Goal: Information Seeking & Learning: Learn about a topic

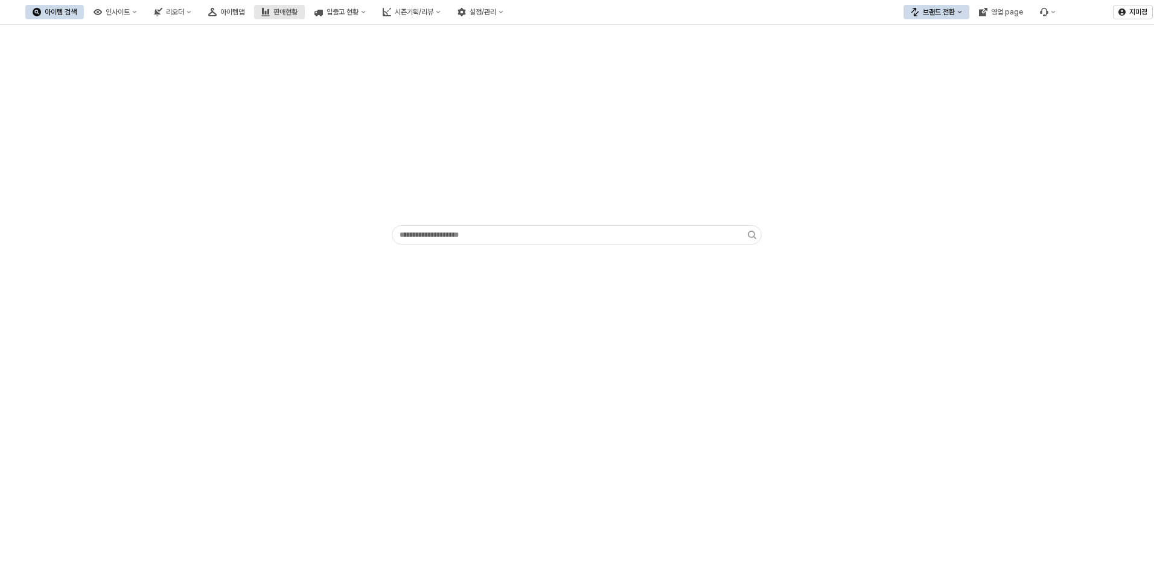
click at [305, 17] on button "판매현황" at bounding box center [279, 12] width 51 height 14
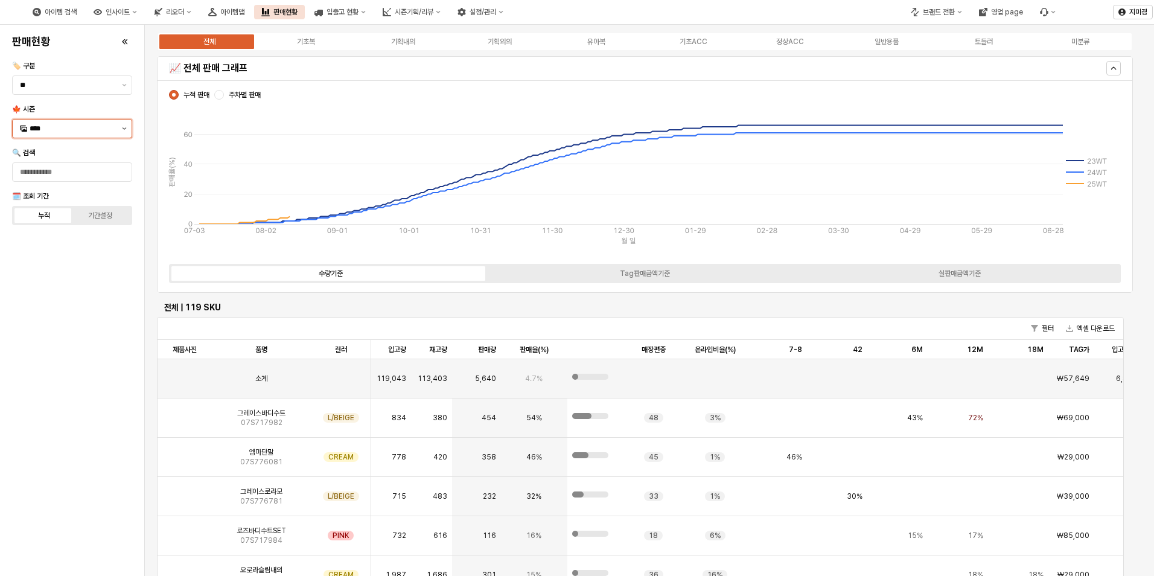
click at [124, 129] on icon "제안 사항 표시" at bounding box center [124, 128] width 5 height 2
click at [74, 254] on div "25FA" at bounding box center [74, 256] width 88 height 10
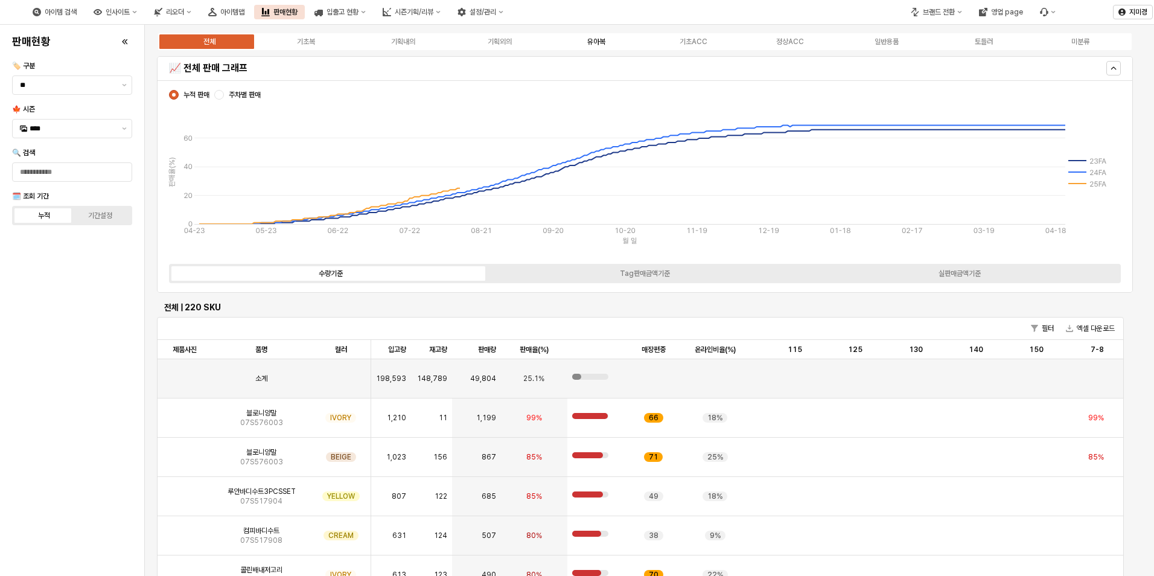
click at [602, 43] on div "유아복" at bounding box center [596, 41] width 18 height 8
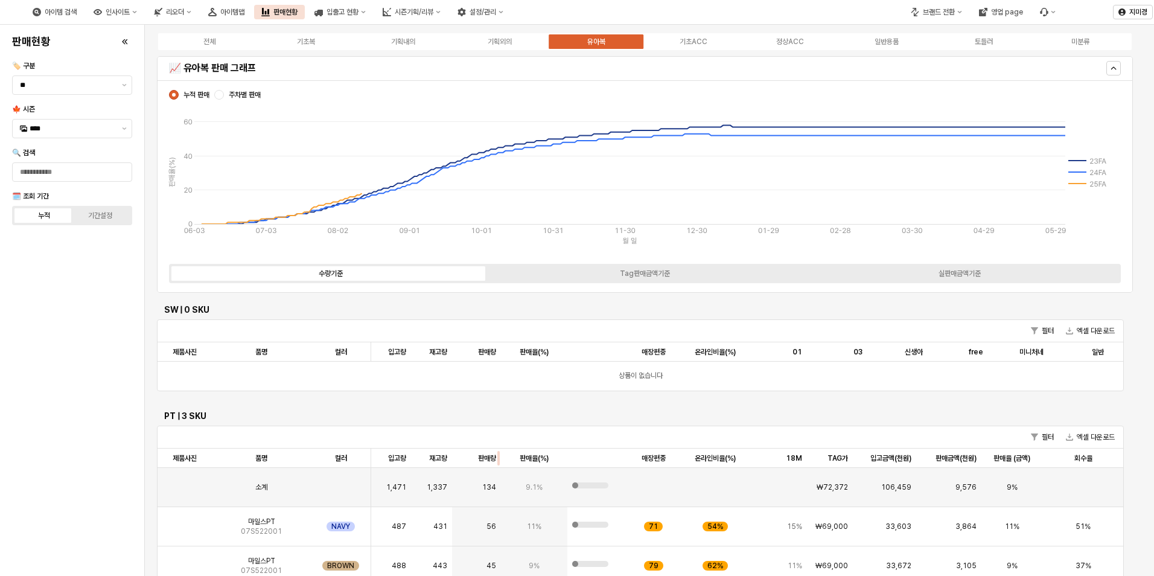
scroll to position [1569, 0]
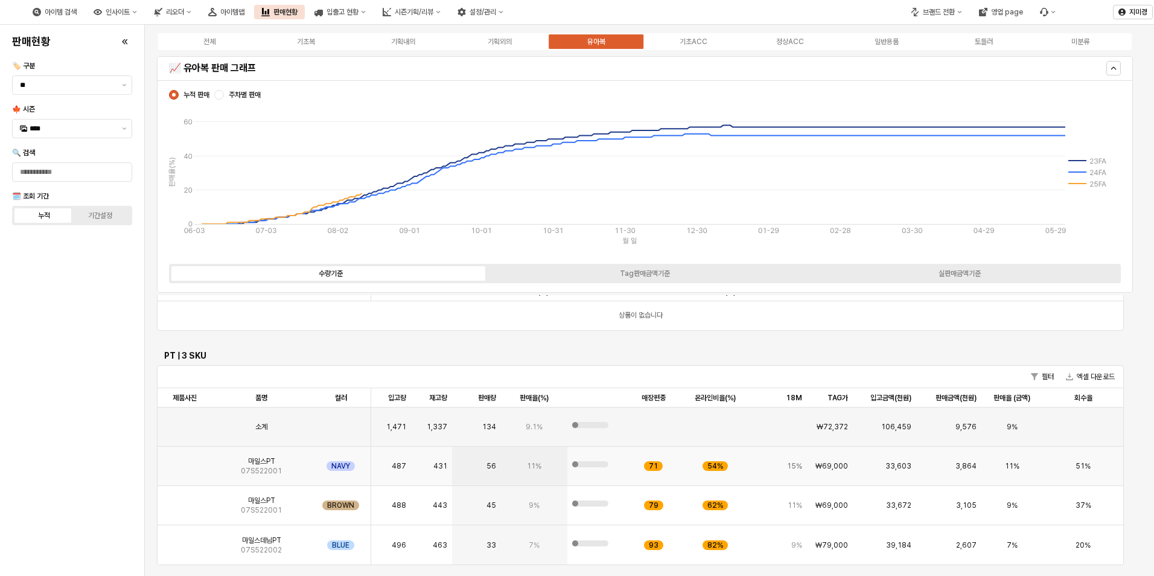
click at [185, 461] on img "App Frame" at bounding box center [185, 461] width 0 height 0
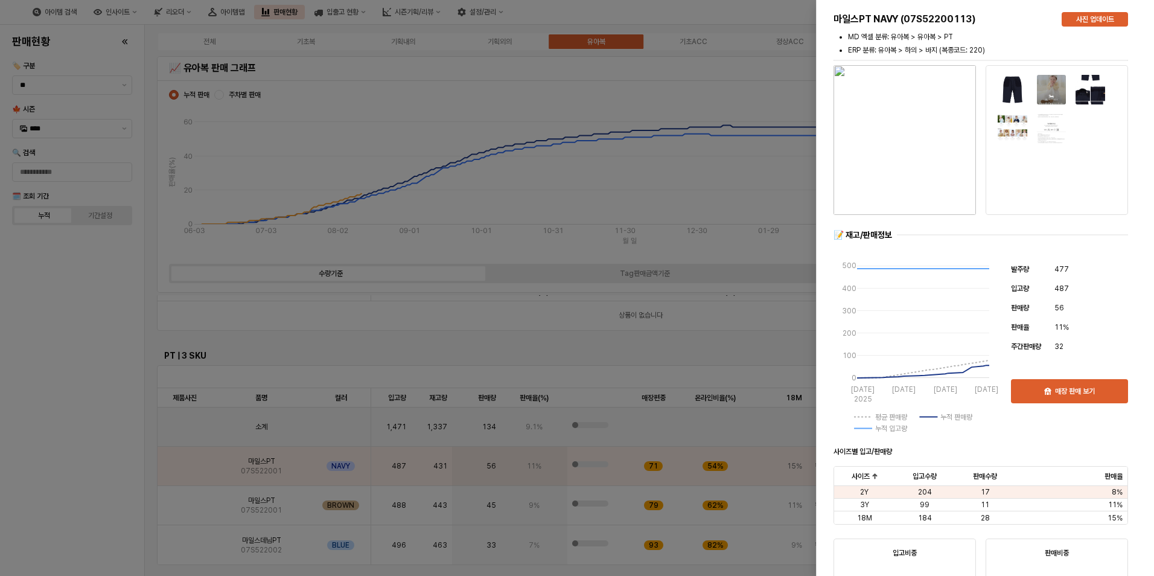
click at [187, 505] on div at bounding box center [577, 288] width 1154 height 576
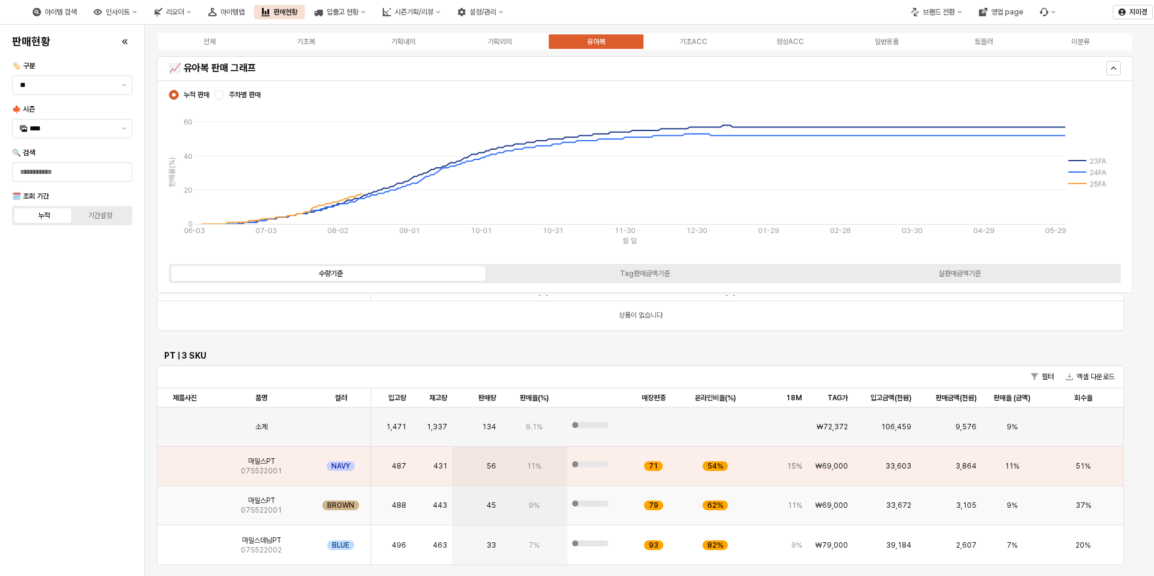
click at [185, 500] on img "App Frame" at bounding box center [185, 500] width 0 height 0
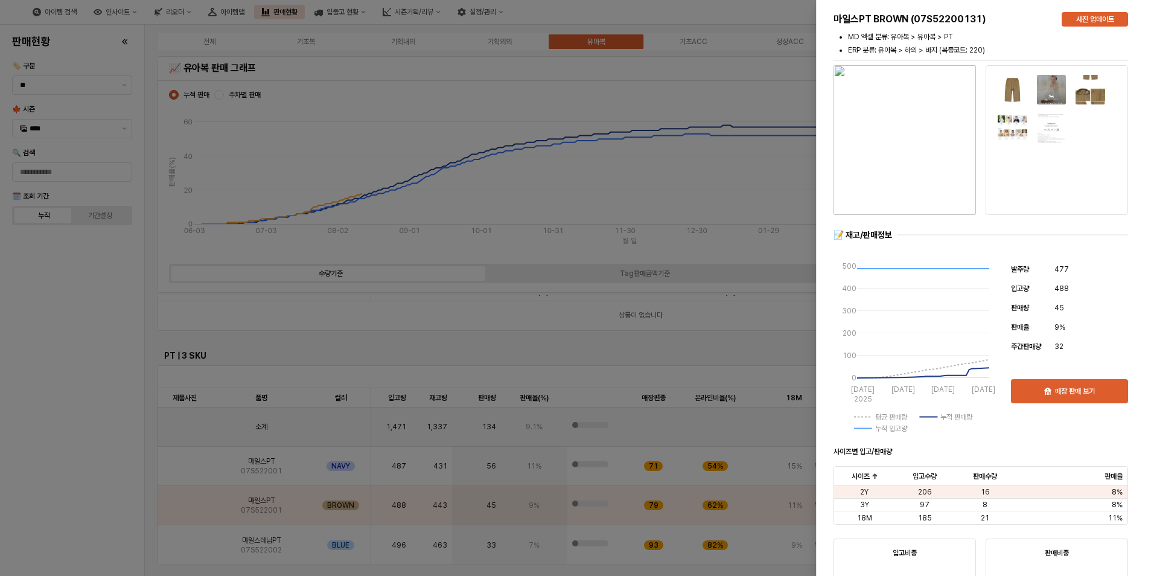
click at [100, 495] on div at bounding box center [577, 288] width 1154 height 576
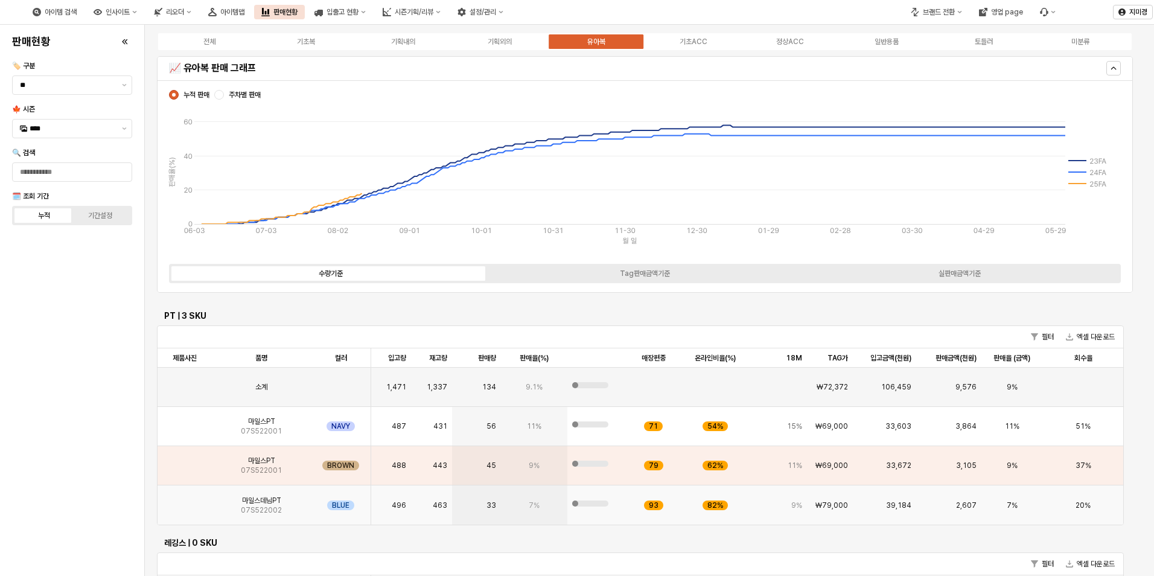
scroll to position [1629, 0]
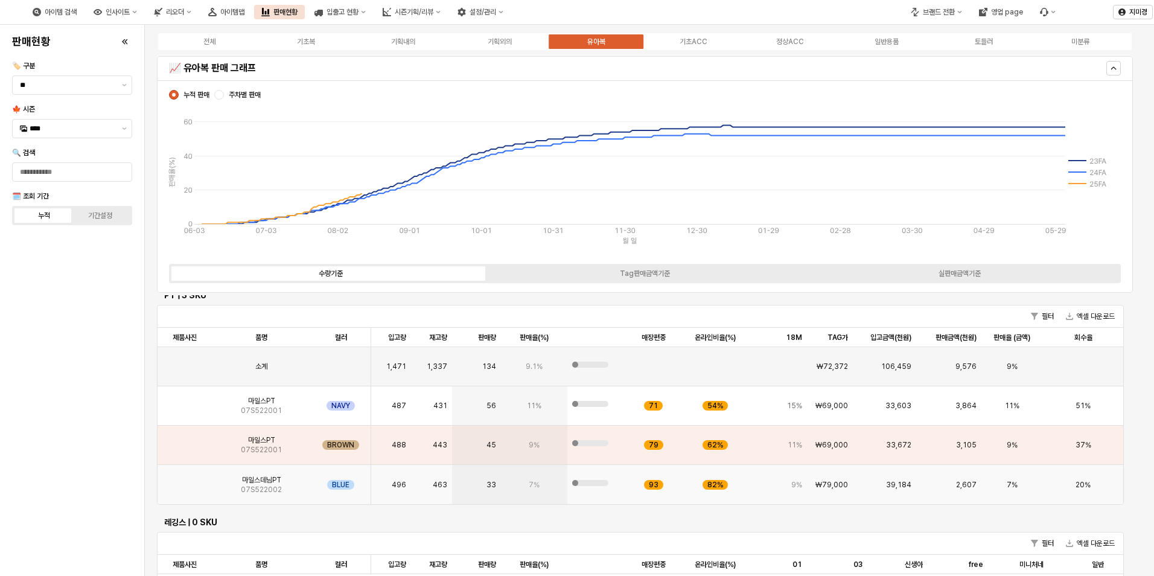
click at [185, 480] on img "App Frame" at bounding box center [185, 480] width 0 height 0
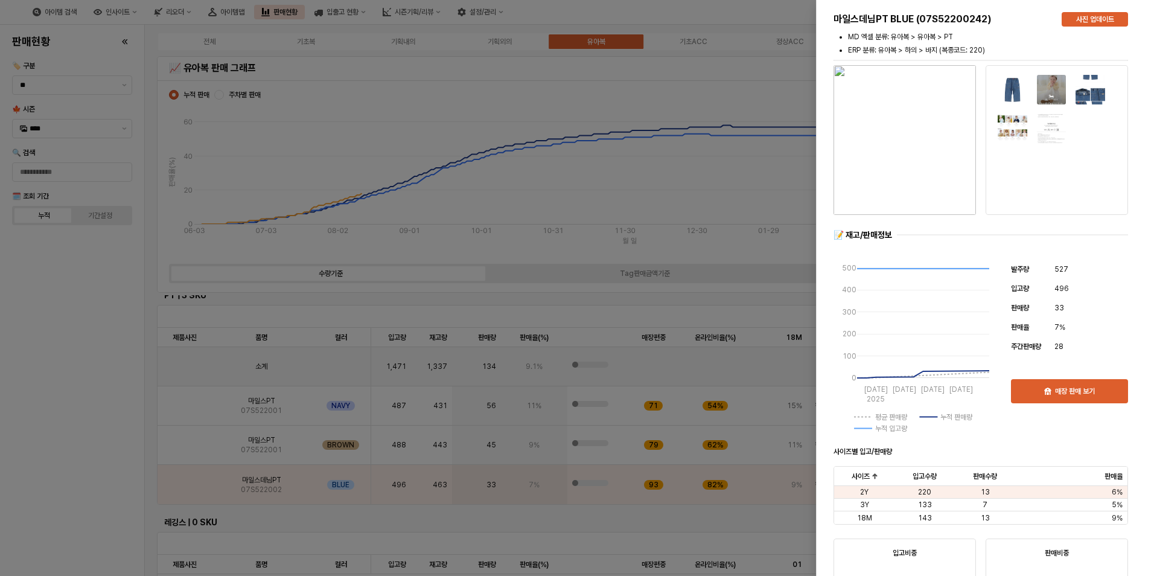
click at [70, 484] on div at bounding box center [577, 288] width 1154 height 576
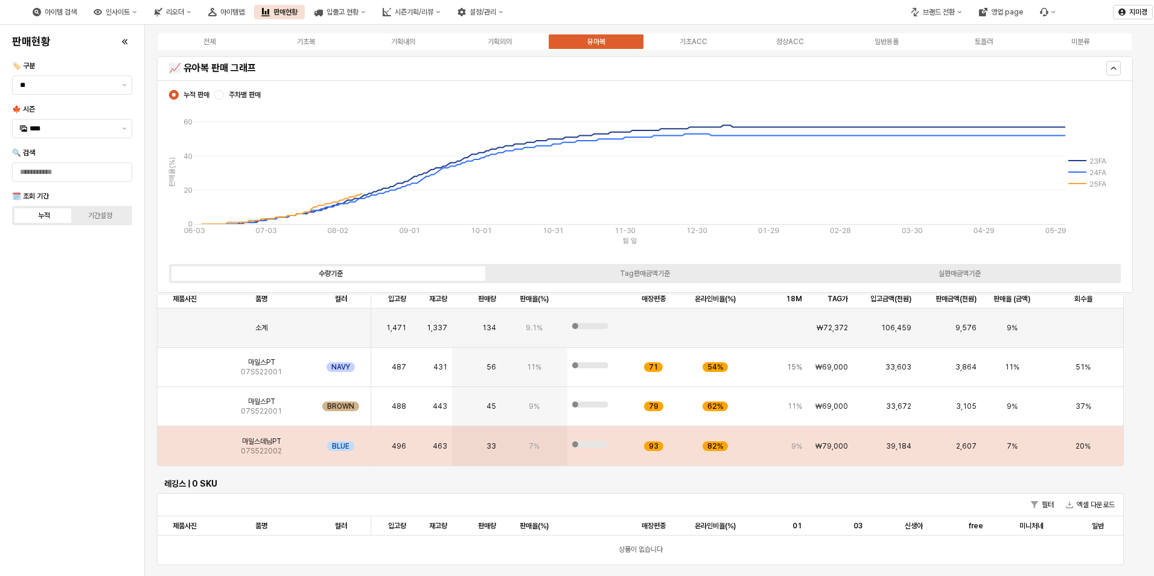
scroll to position [1690, 0]
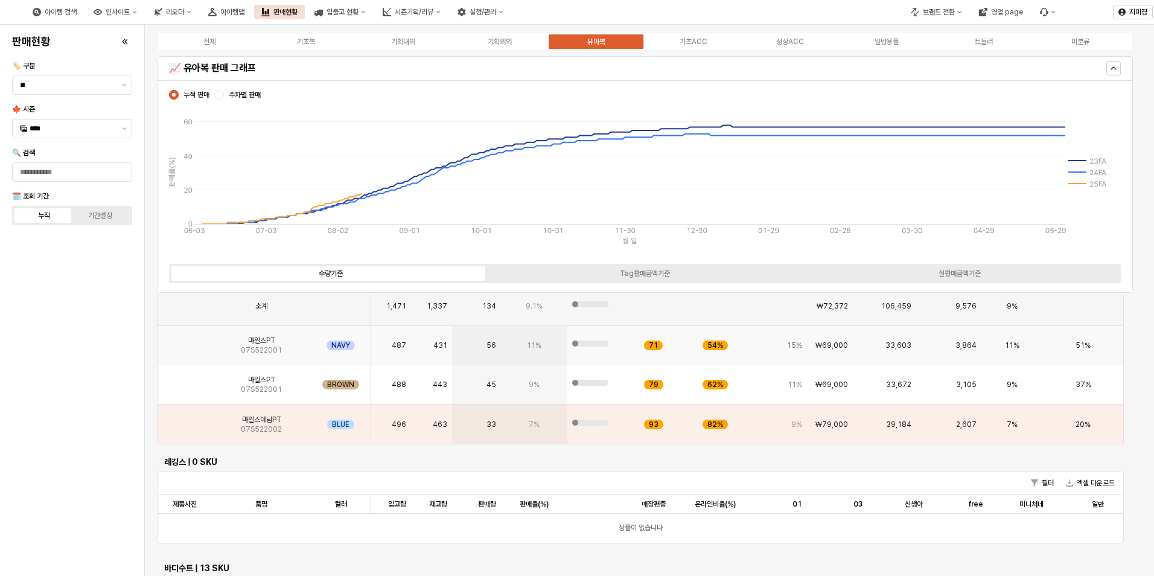
click at [185, 340] on img "App Frame" at bounding box center [185, 340] width 0 height 0
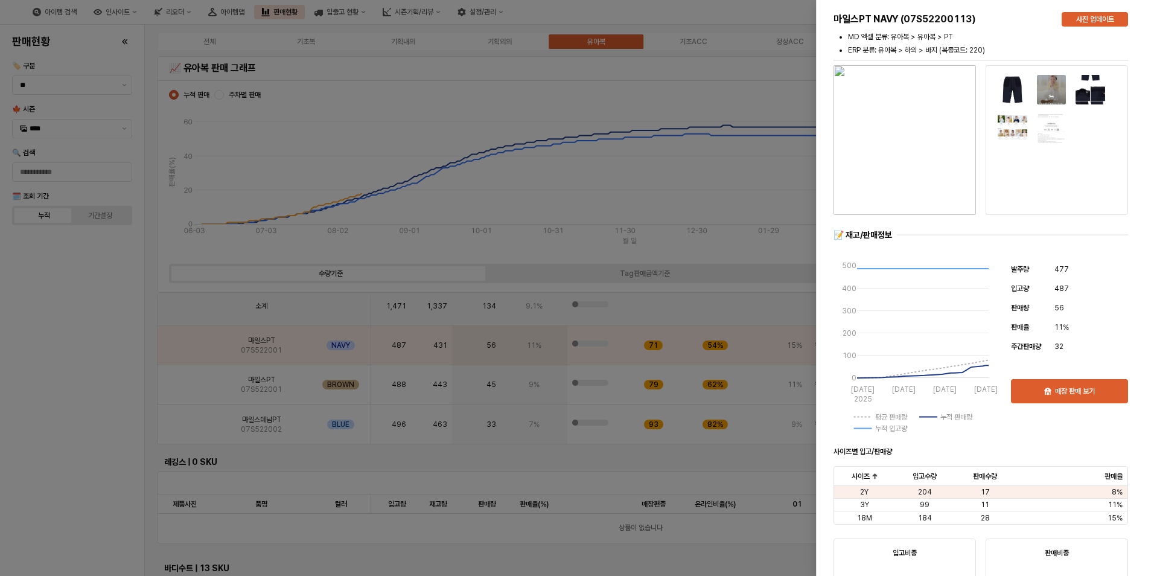
click at [91, 393] on div at bounding box center [577, 288] width 1154 height 576
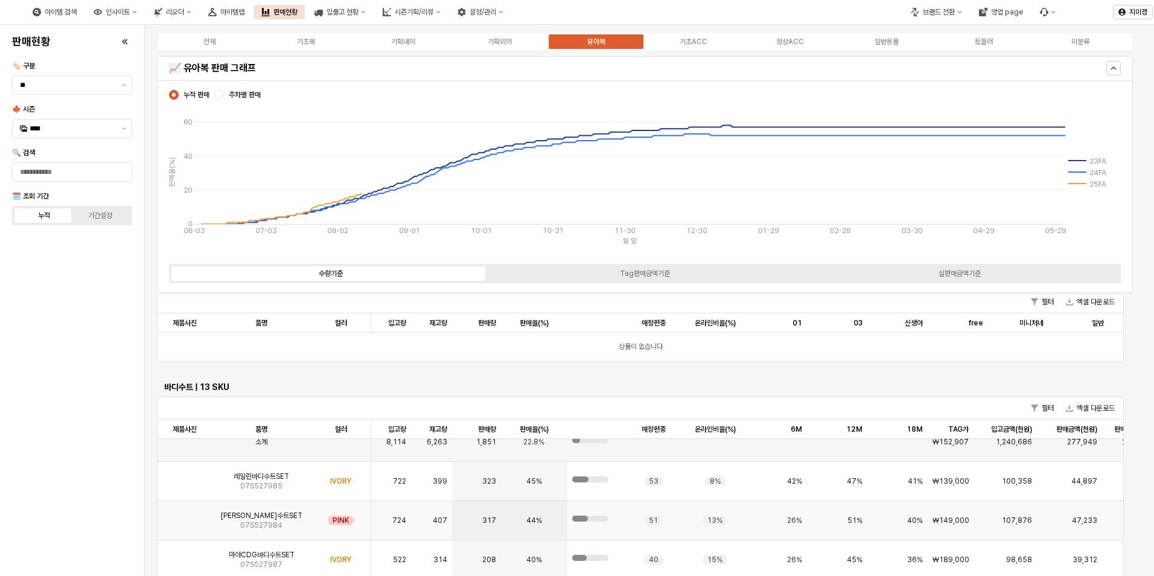
scroll to position [1931, 0]
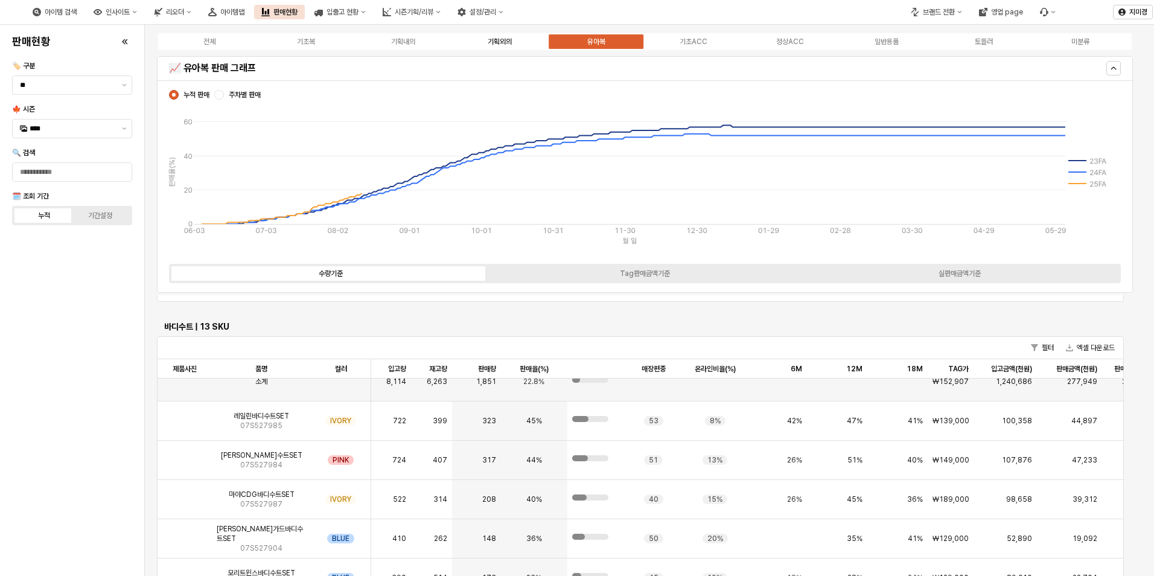
click at [502, 39] on div "기획외의" at bounding box center [500, 41] width 24 height 8
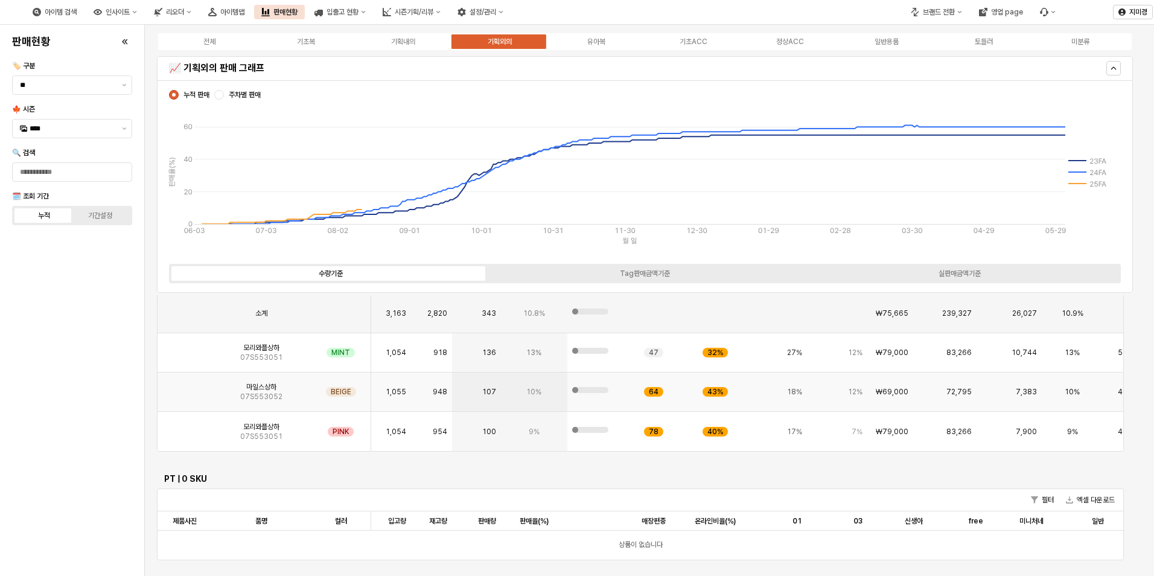
scroll to position [603, 0]
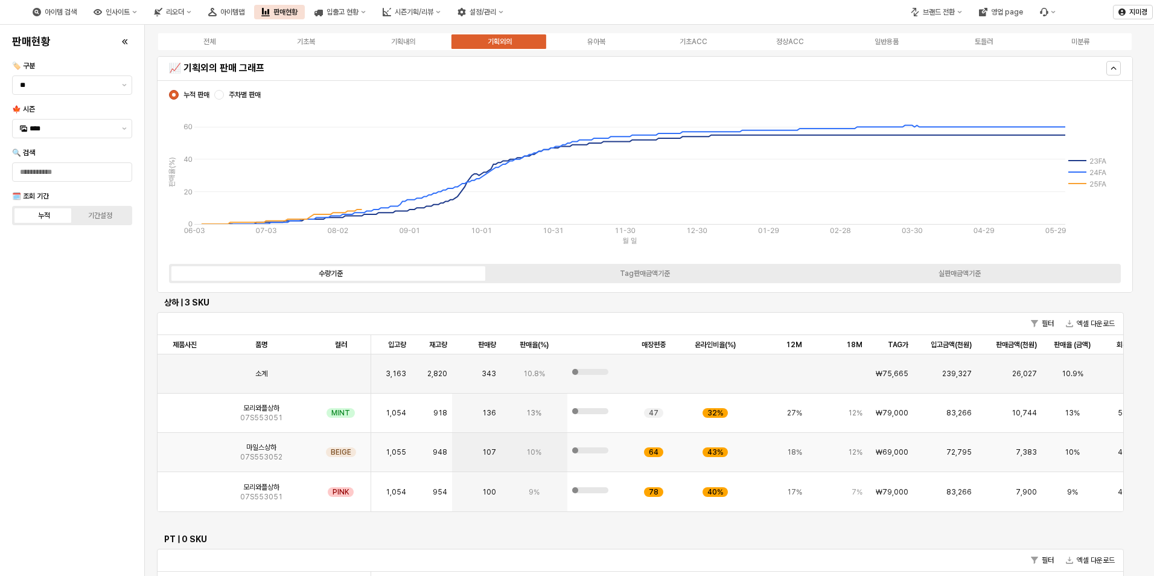
click at [185, 447] on img "App Frame" at bounding box center [185, 447] width 0 height 0
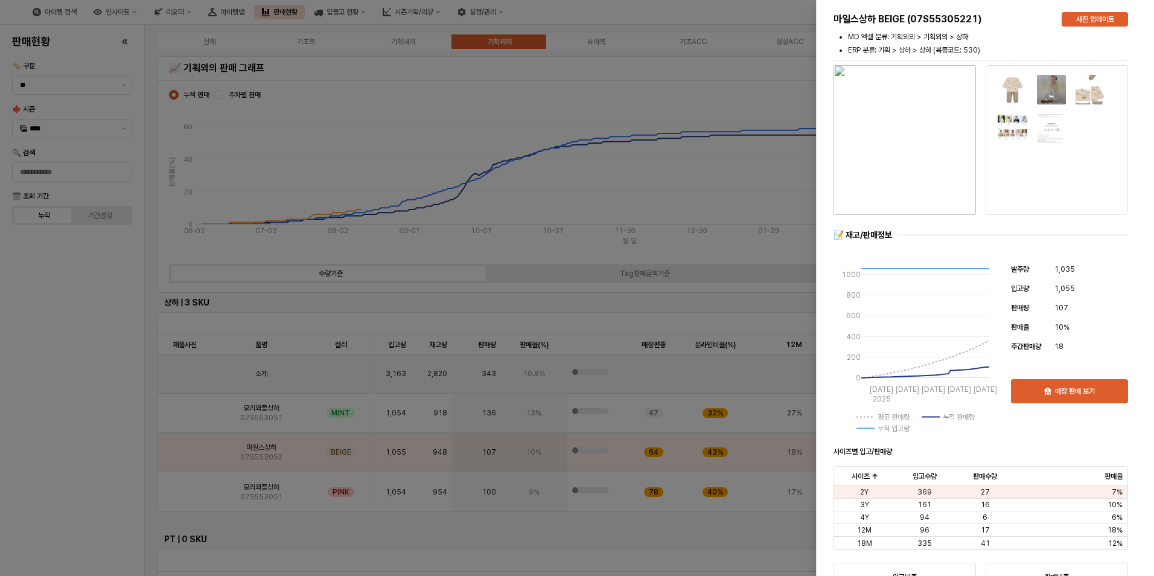
click at [53, 437] on div at bounding box center [577, 288] width 1154 height 576
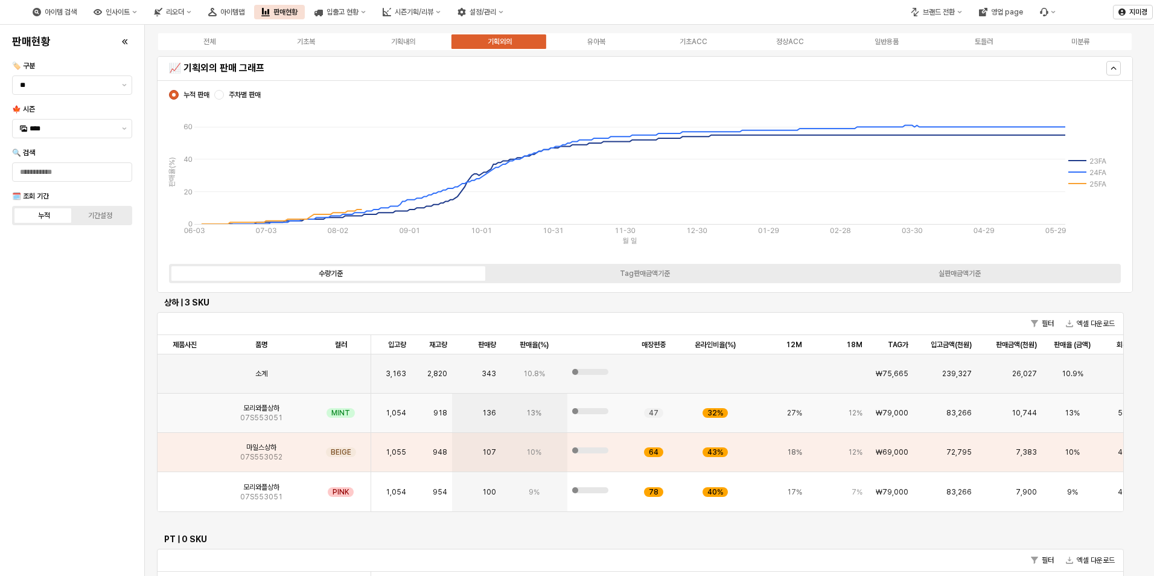
click at [185, 408] on img "App Frame" at bounding box center [185, 408] width 0 height 0
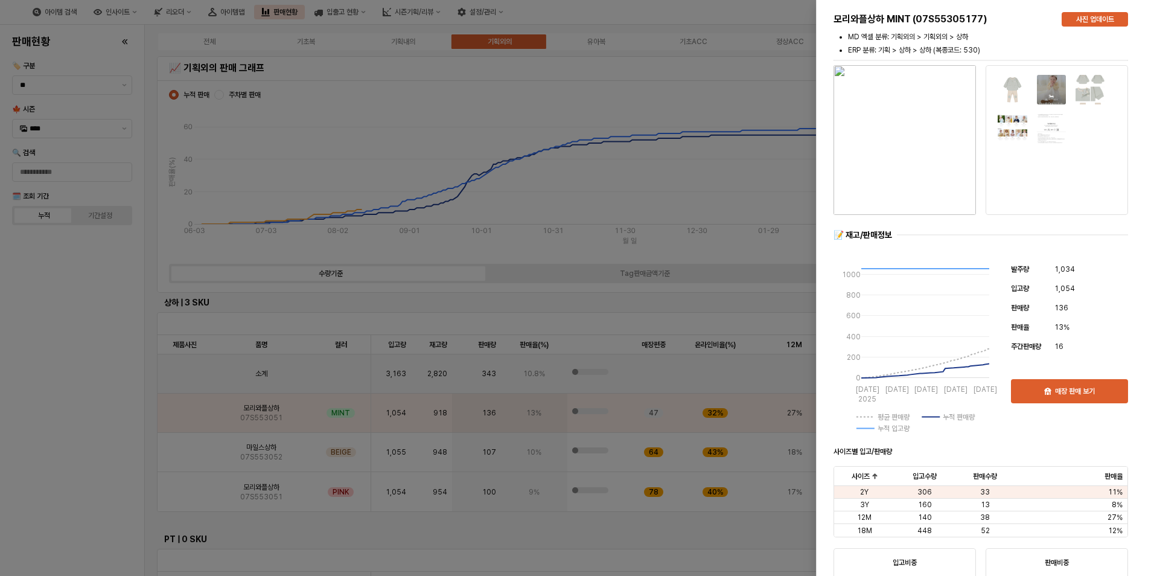
click at [78, 430] on div at bounding box center [577, 288] width 1154 height 576
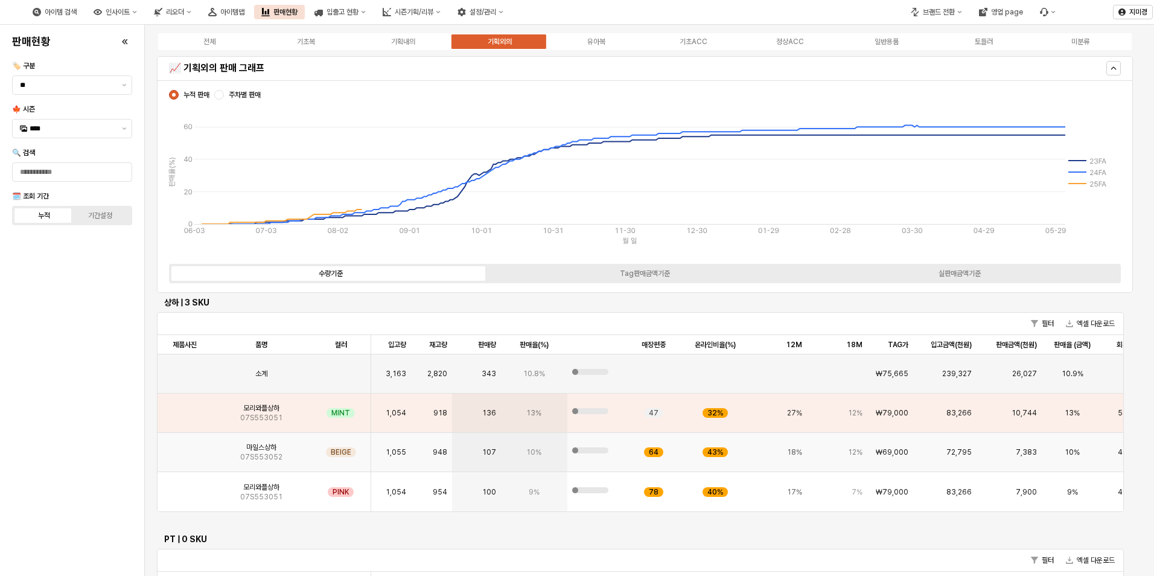
click at [185, 447] on img "App Frame" at bounding box center [185, 447] width 0 height 0
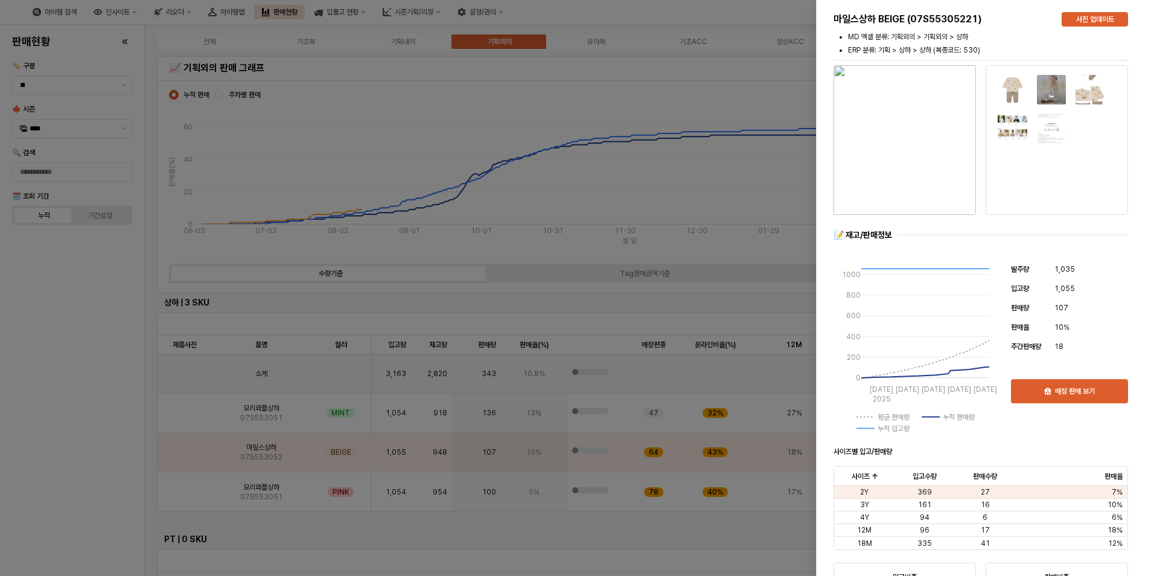
click at [94, 463] on div at bounding box center [577, 288] width 1154 height 576
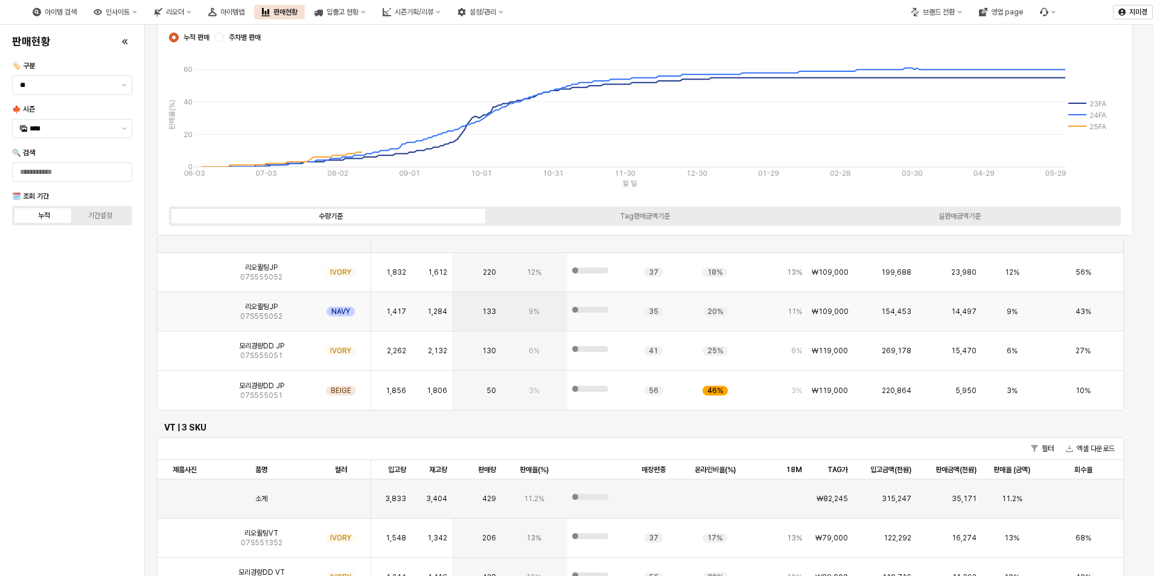
scroll to position [60, 0]
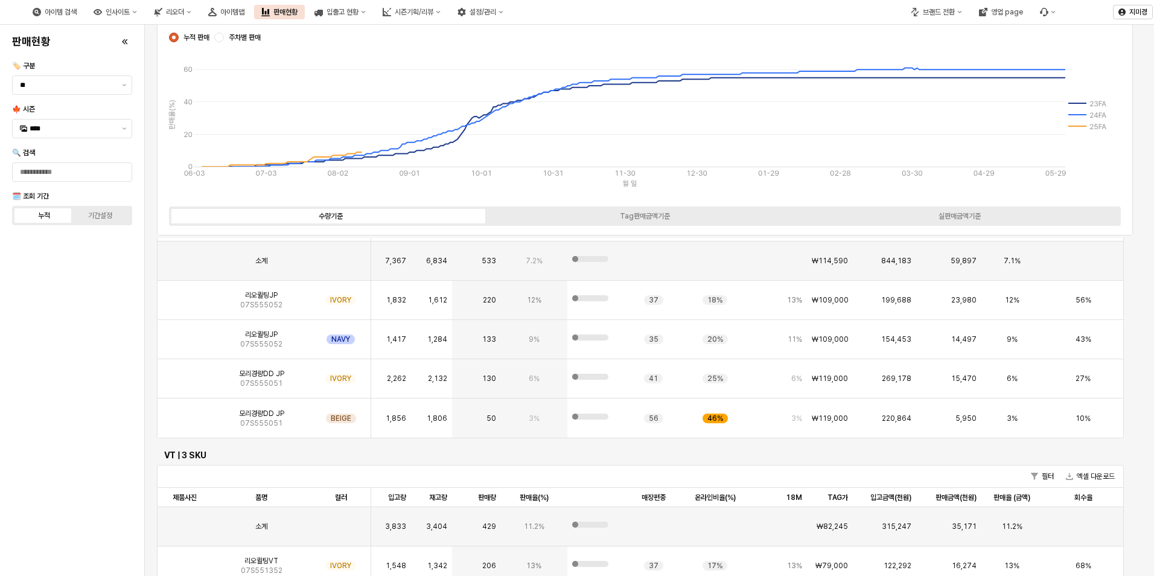
click at [89, 395] on div "판매현황 🏷️ 구분 ** 🍁 시즌 **** 🔍 검색 🗓️ 조회 기간 누적 기간설정" at bounding box center [72, 300] width 130 height 541
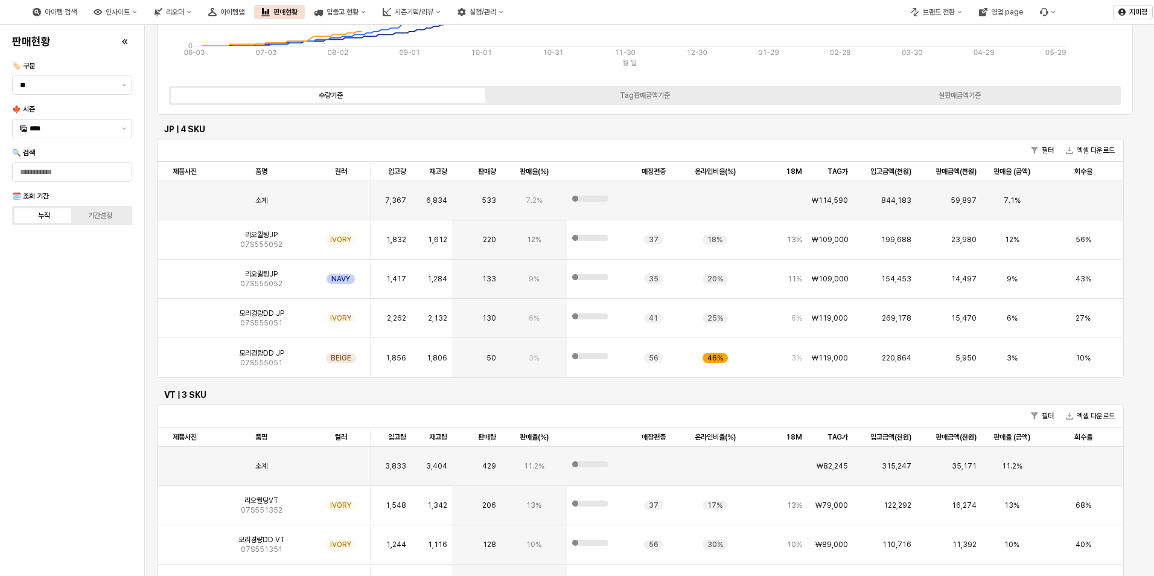
scroll to position [0, 0]
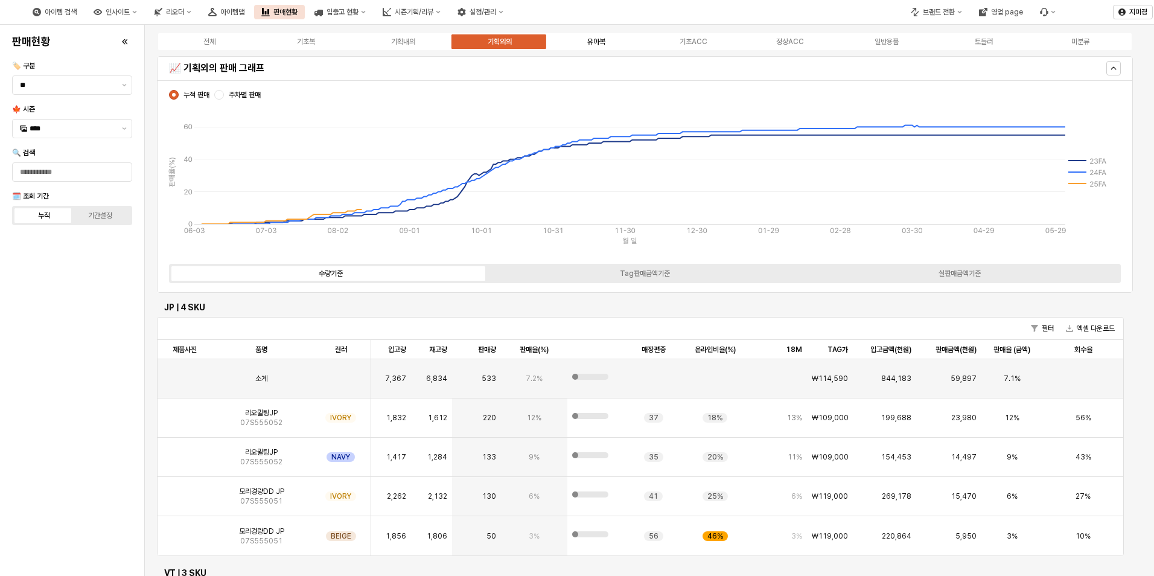
click at [593, 37] on div "유아복" at bounding box center [596, 41] width 18 height 8
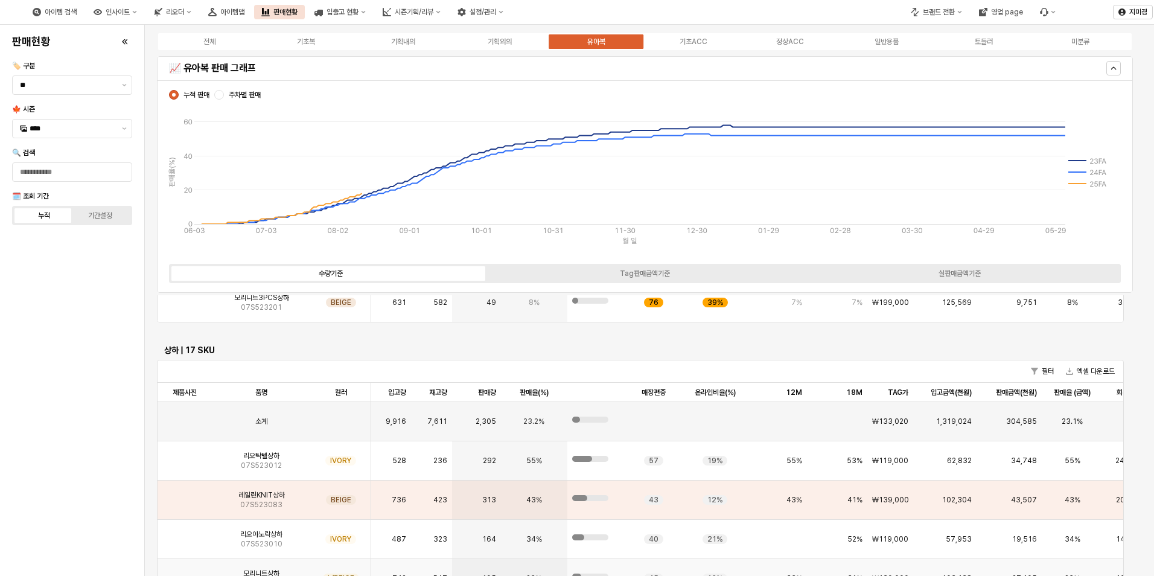
scroll to position [3669, 0]
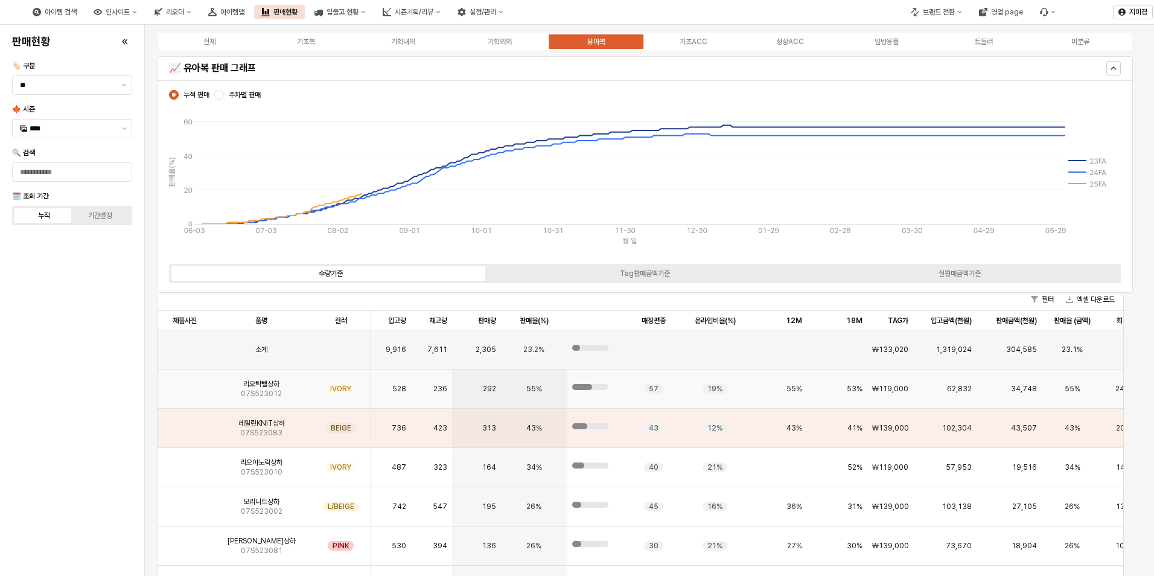
click at [185, 384] on img "App Frame" at bounding box center [185, 384] width 0 height 0
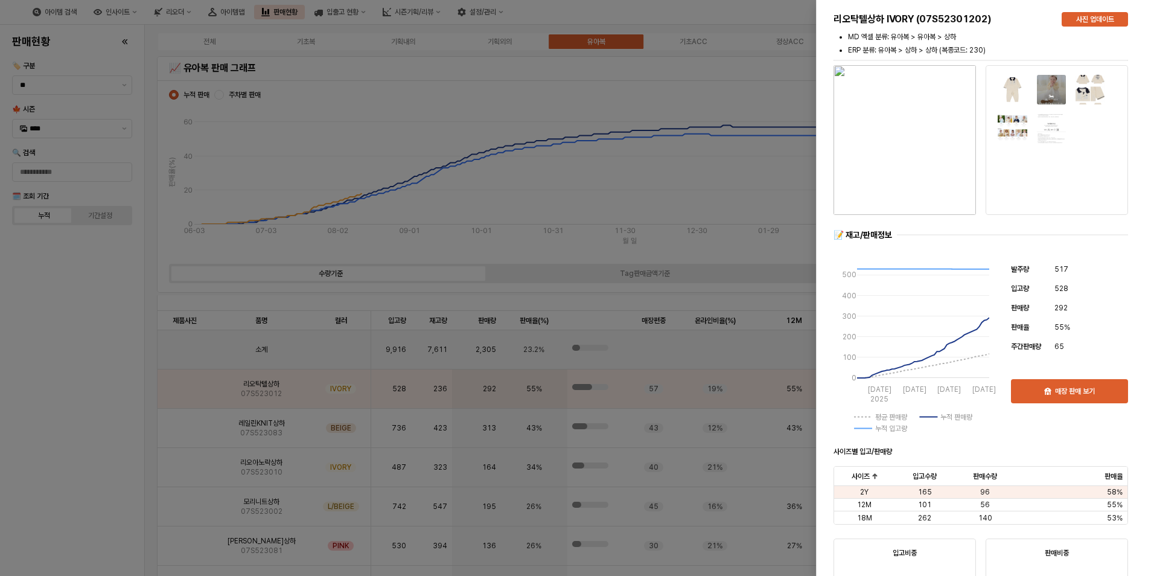
click at [94, 396] on div at bounding box center [577, 288] width 1154 height 576
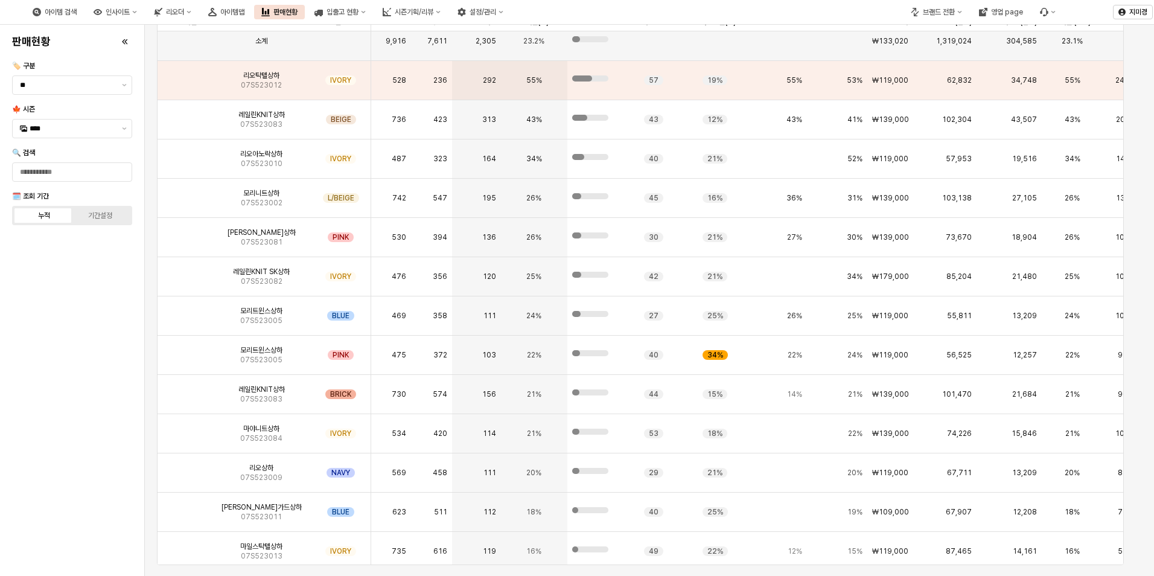
scroll to position [0, 0]
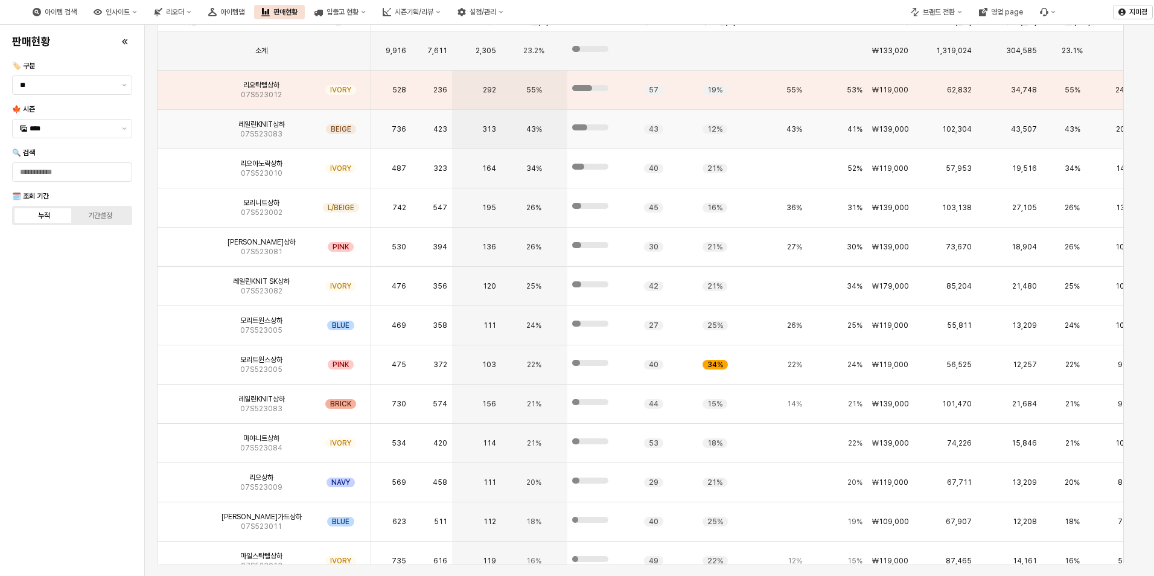
click at [185, 124] on img "App Frame" at bounding box center [185, 124] width 0 height 0
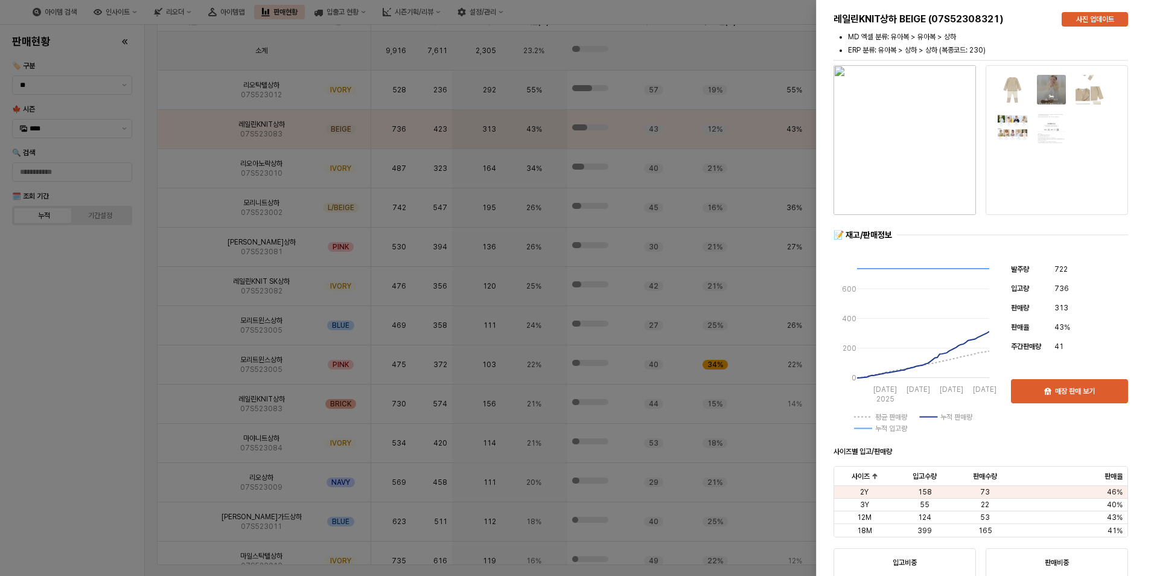
click at [83, 316] on div at bounding box center [577, 288] width 1154 height 576
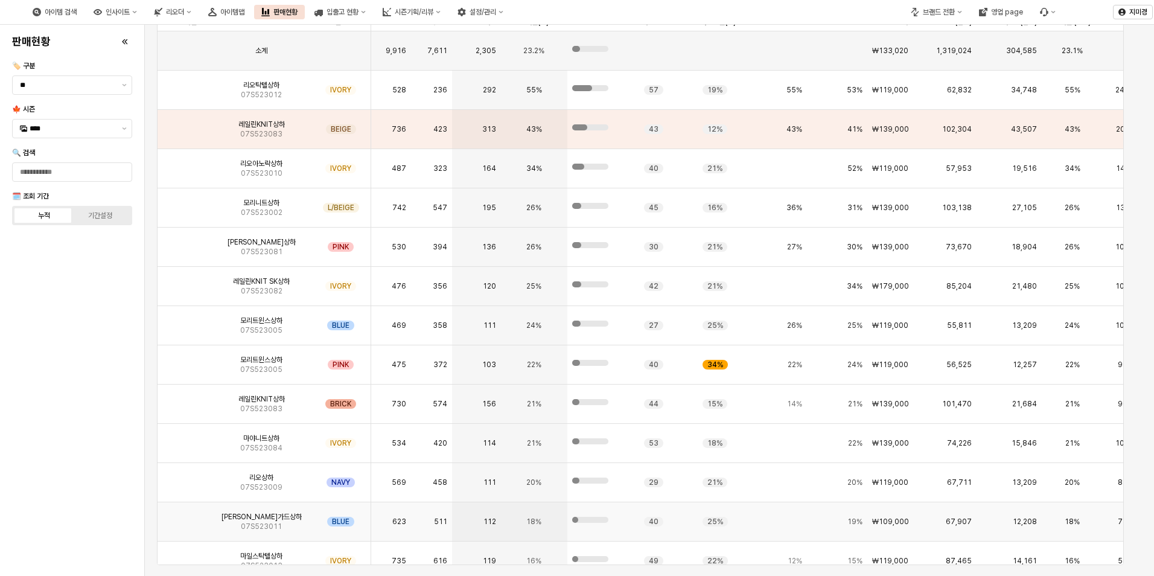
click at [185, 517] on img "App Frame" at bounding box center [185, 517] width 0 height 0
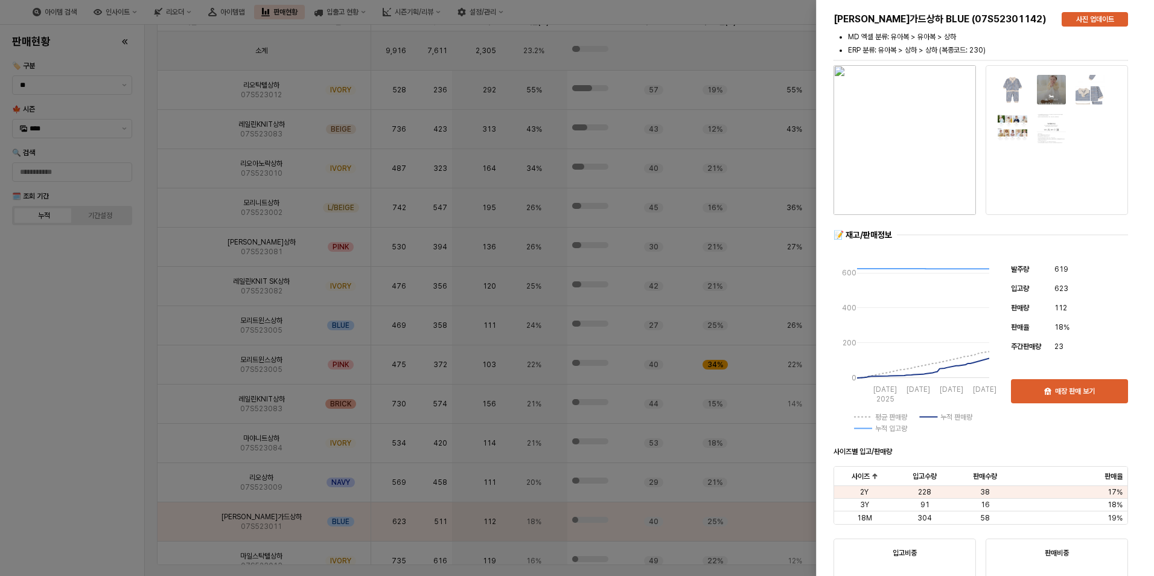
click at [119, 510] on div at bounding box center [577, 288] width 1154 height 576
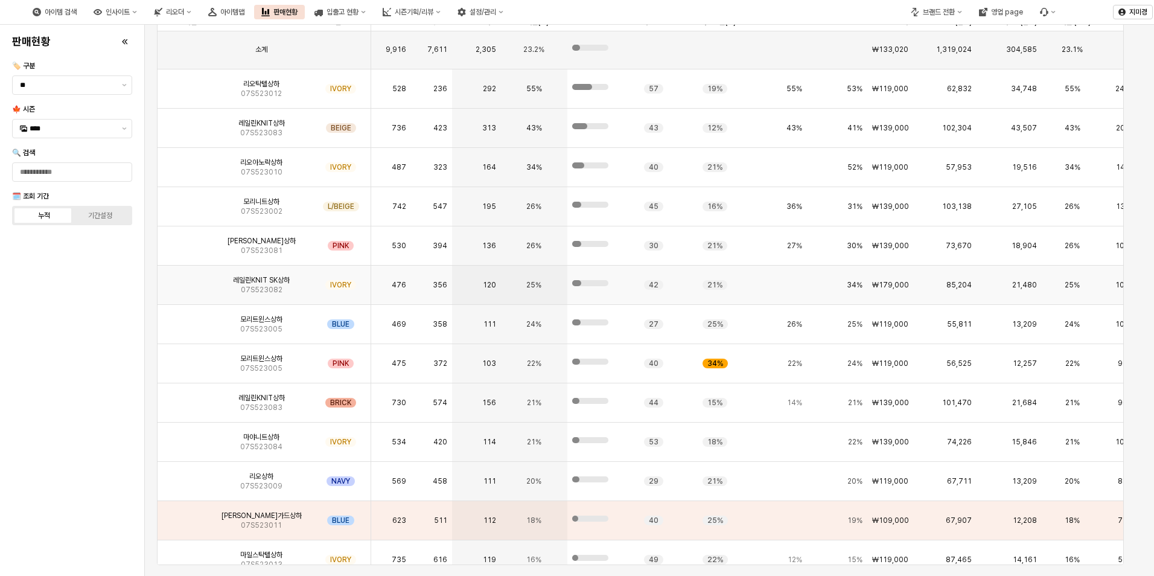
scroll to position [122, 0]
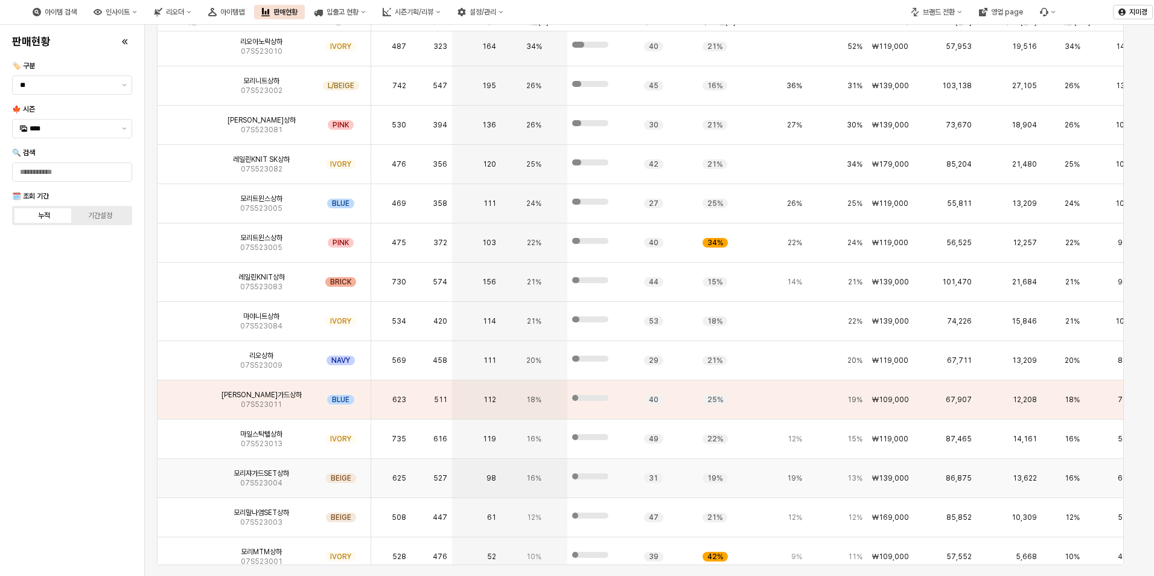
click at [185, 473] on img "App Frame" at bounding box center [185, 473] width 0 height 0
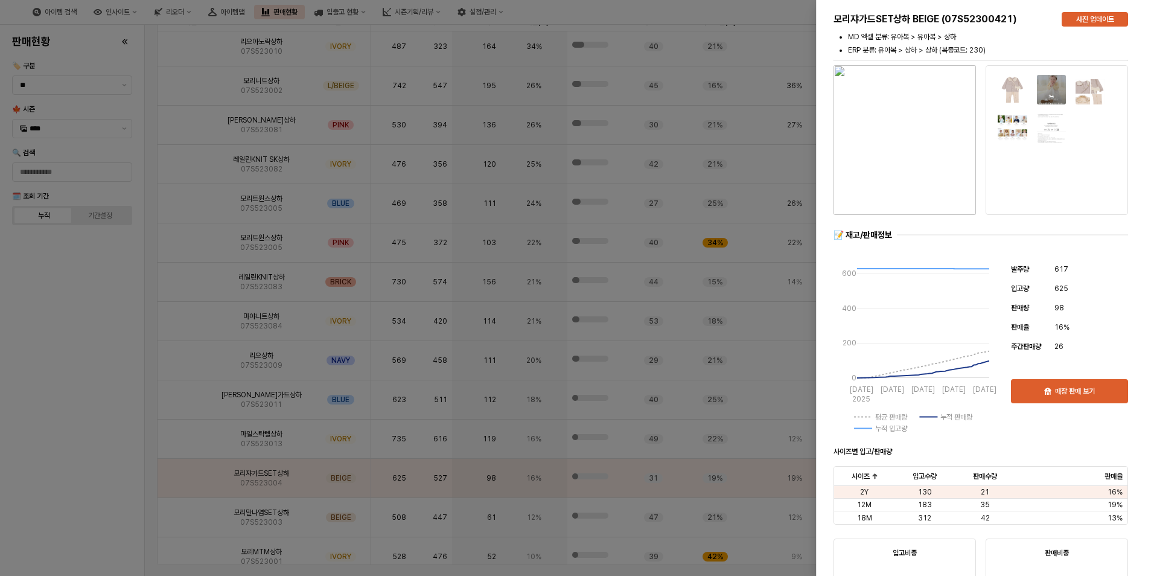
click at [107, 466] on div at bounding box center [577, 288] width 1154 height 576
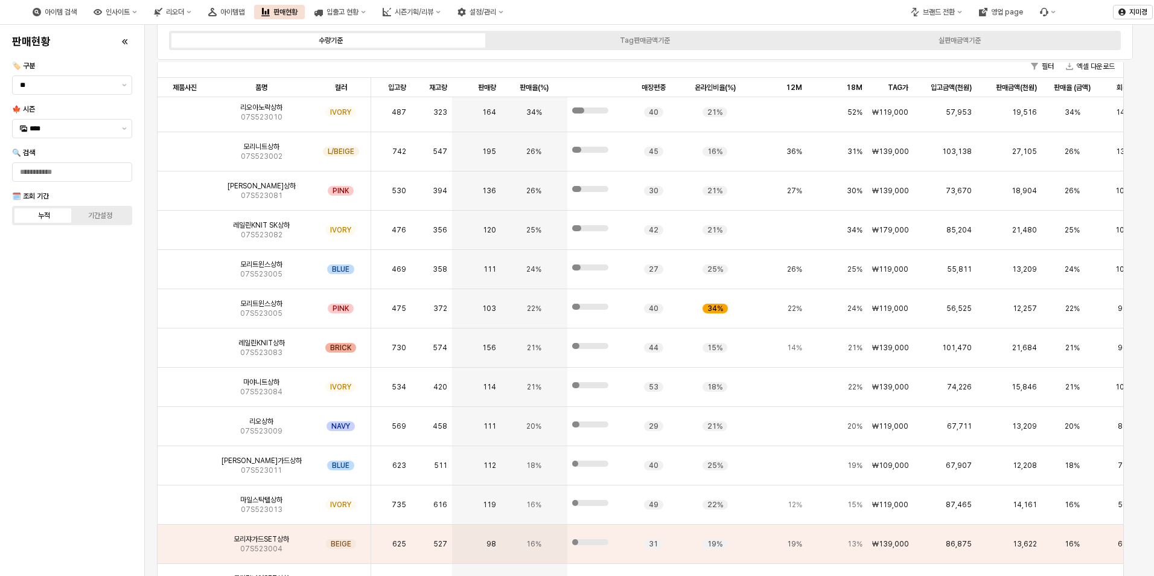
scroll to position [118, 0]
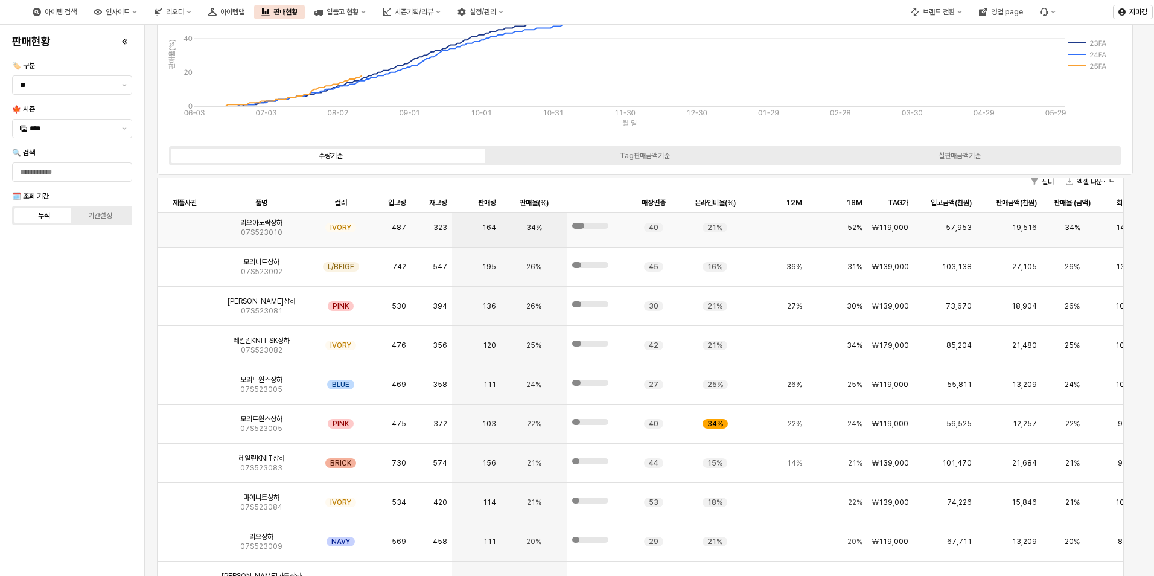
click at [185, 223] on img "App Frame" at bounding box center [185, 223] width 0 height 0
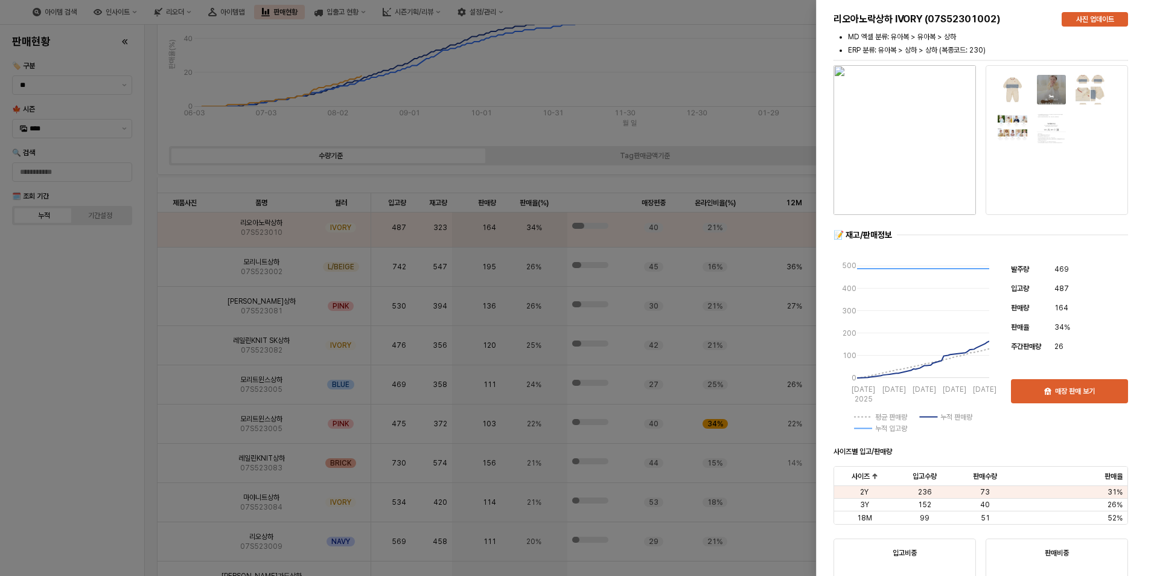
click at [113, 386] on div at bounding box center [577, 288] width 1154 height 576
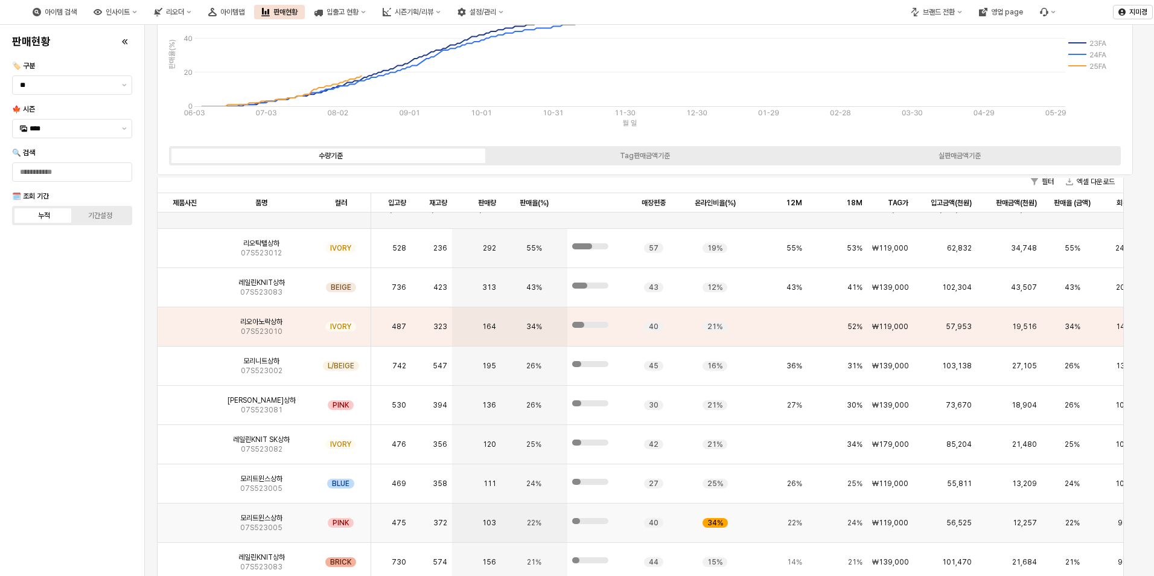
scroll to position [1, 0]
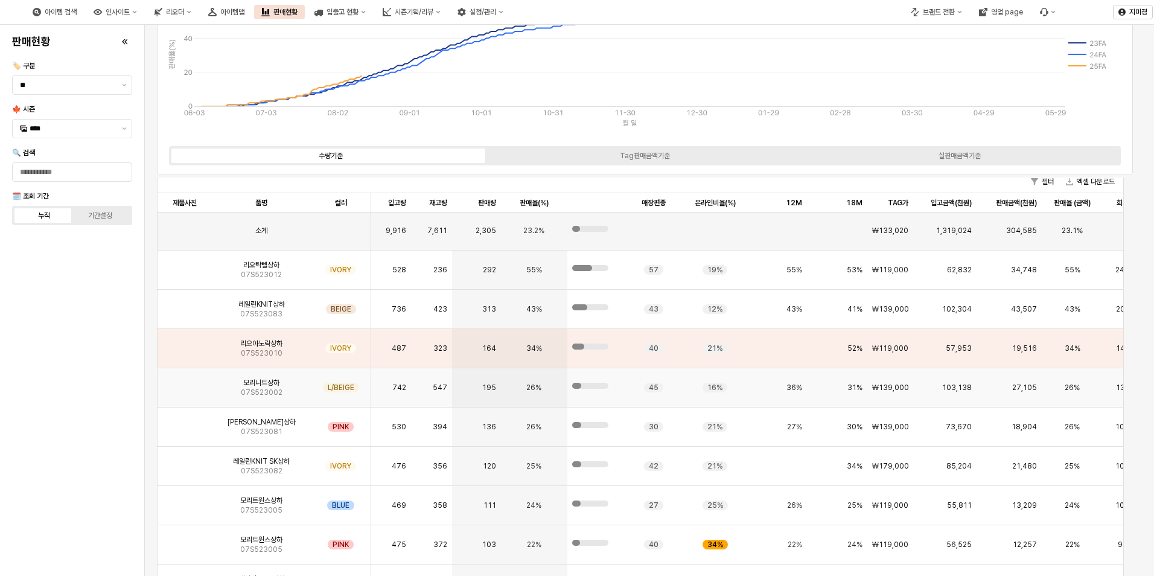
click at [185, 383] on img "App Frame" at bounding box center [185, 383] width 0 height 0
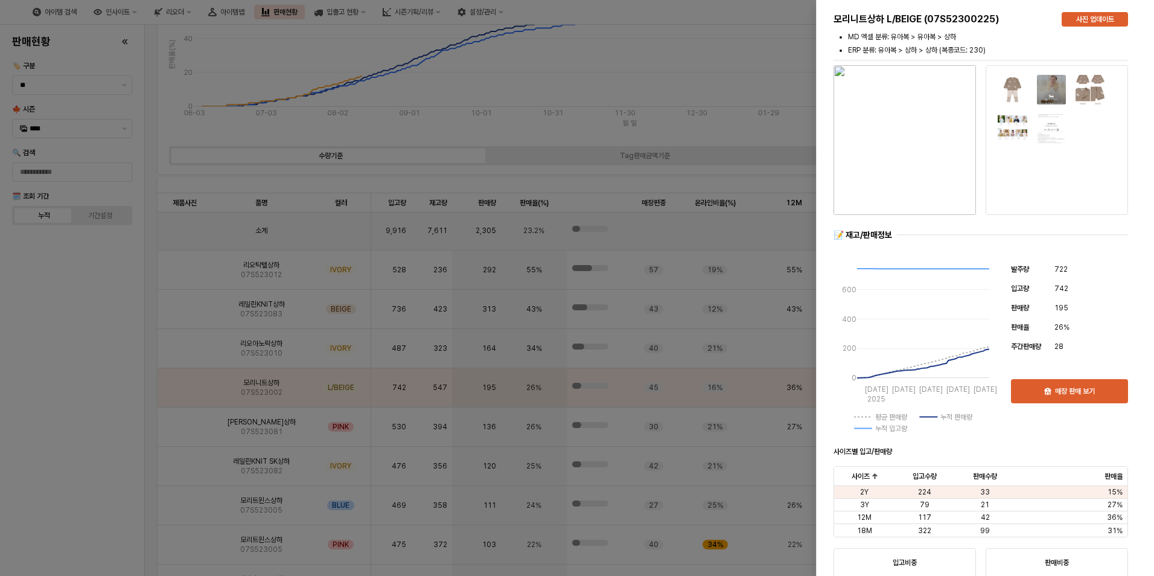
click at [95, 376] on div at bounding box center [577, 288] width 1154 height 576
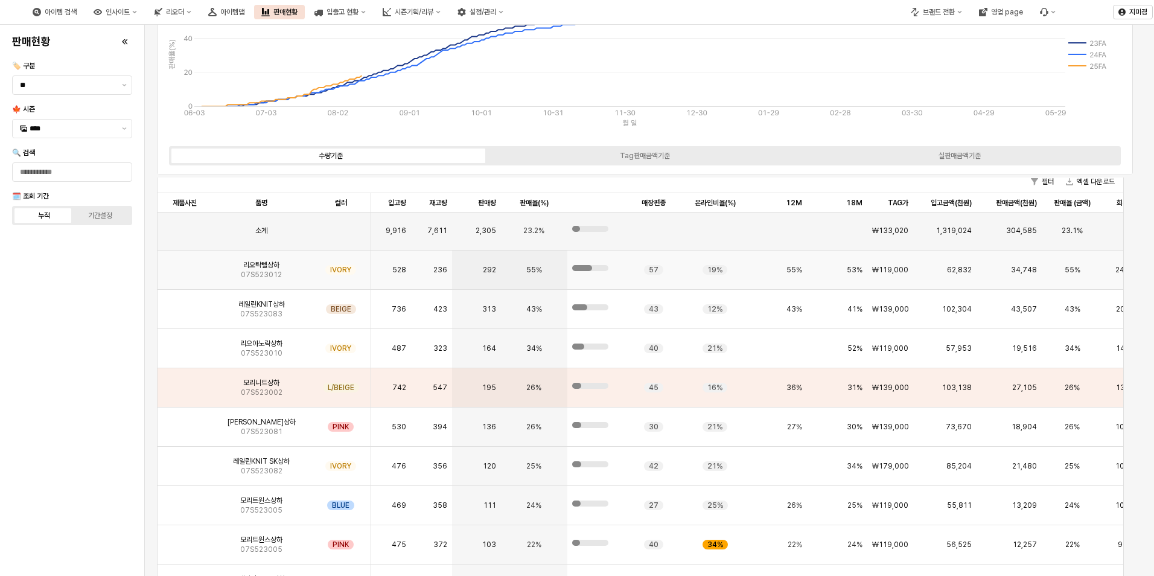
click at [185, 265] on img "App Frame" at bounding box center [185, 265] width 0 height 0
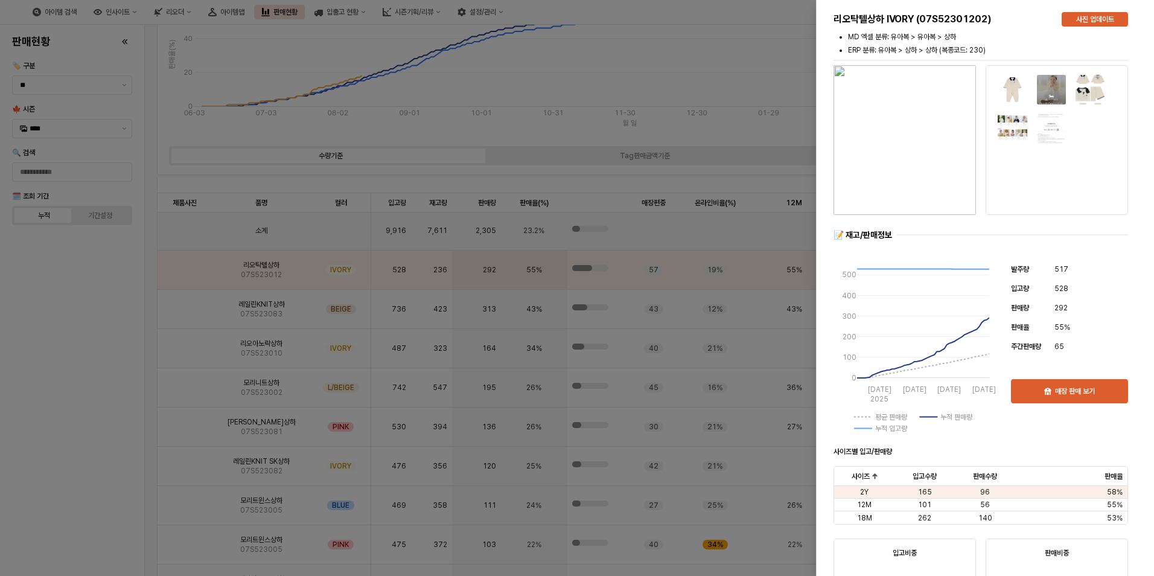
click at [105, 305] on div at bounding box center [577, 288] width 1154 height 576
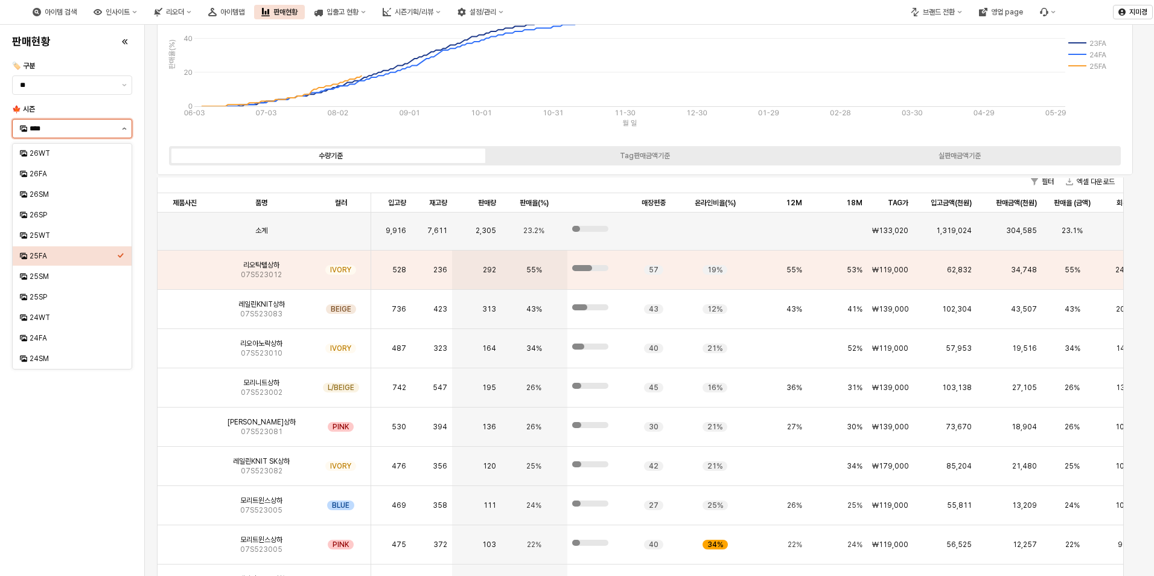
click at [124, 131] on button "제안 사항 표시" at bounding box center [124, 128] width 14 height 18
click at [88, 337] on div "24FA" at bounding box center [74, 338] width 88 height 10
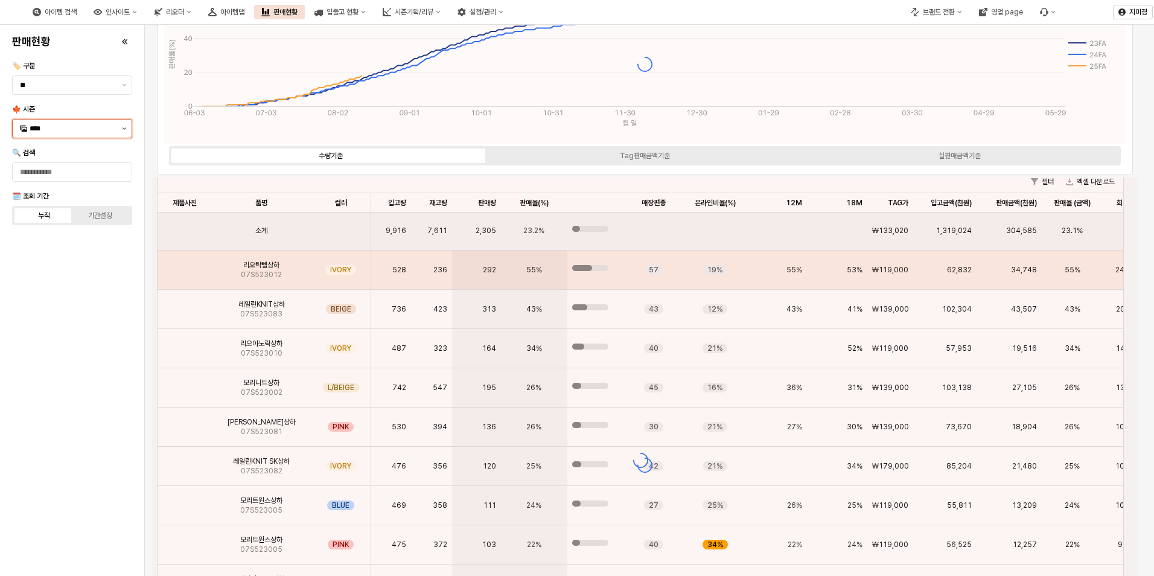
click at [126, 128] on icon "제안 사항 표시" at bounding box center [124, 128] width 5 height 2
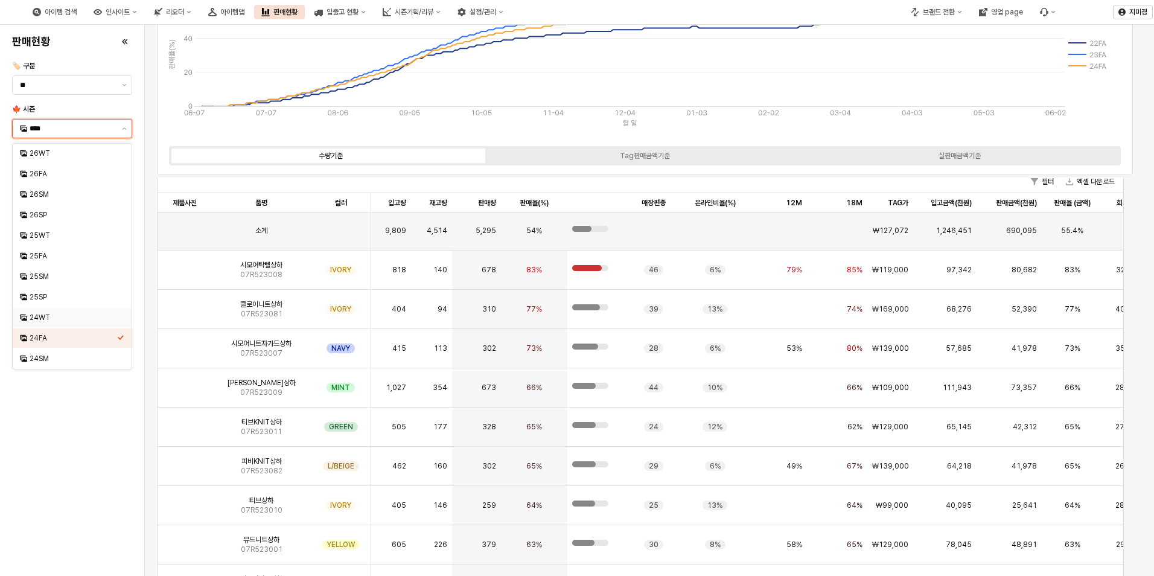
click at [75, 312] on div "24WT" at bounding box center [68, 317] width 97 height 12
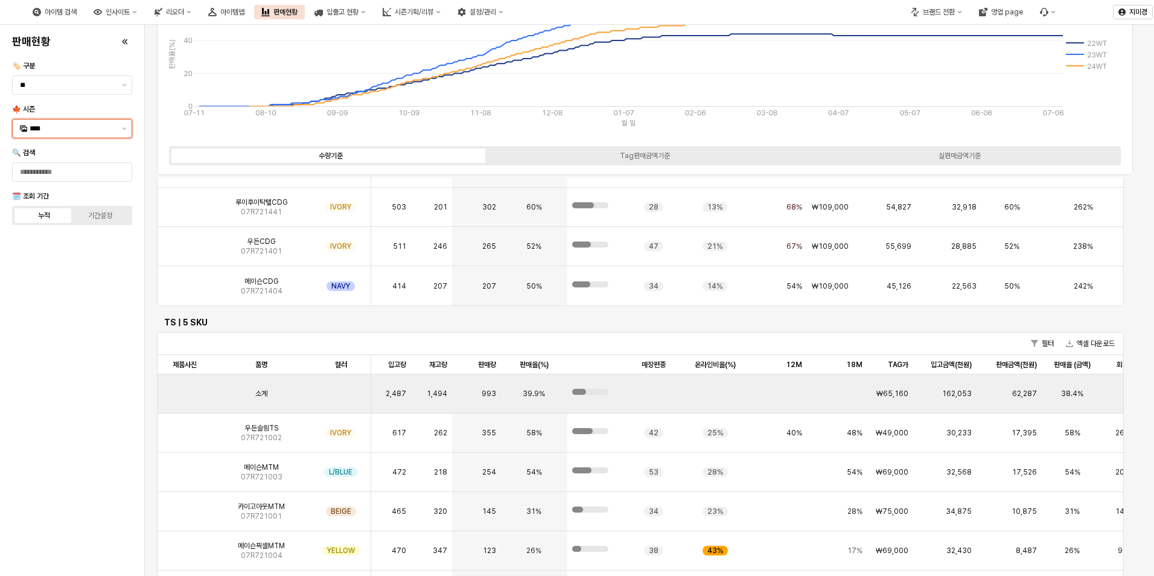
scroll to position [1593, 0]
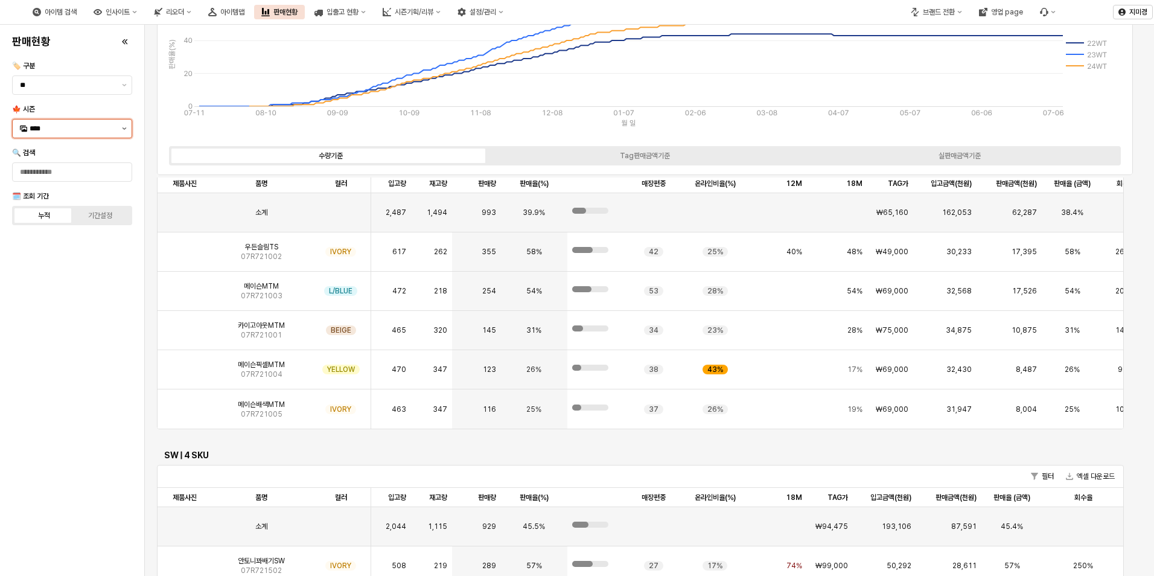
click at [121, 128] on button "제안 사항 표시" at bounding box center [124, 128] width 14 height 18
click at [43, 335] on div "24FA" at bounding box center [74, 338] width 88 height 10
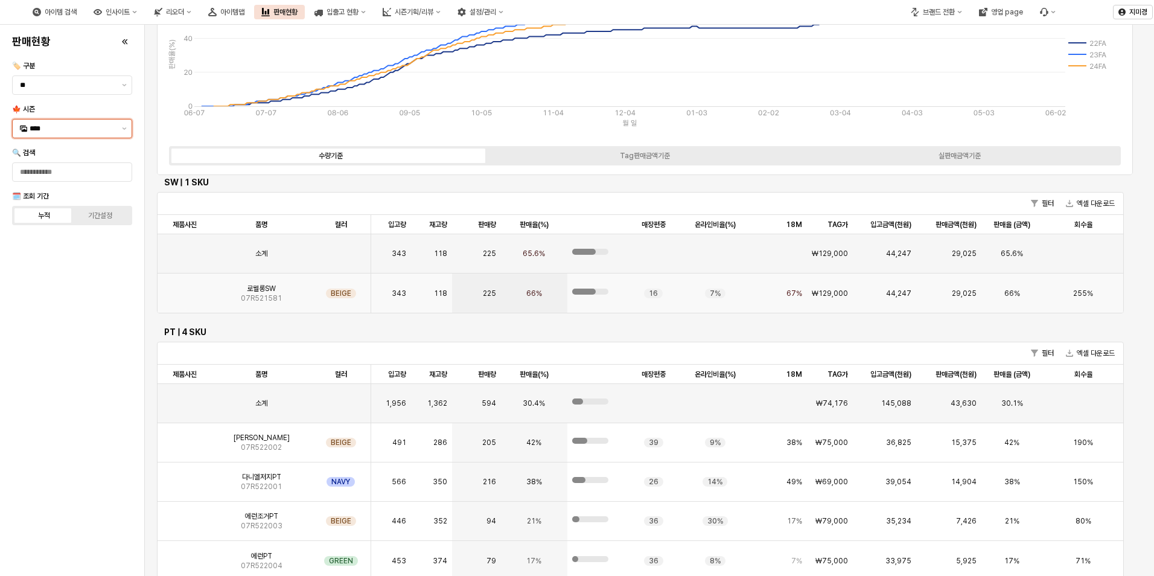
scroll to position [1690, 0]
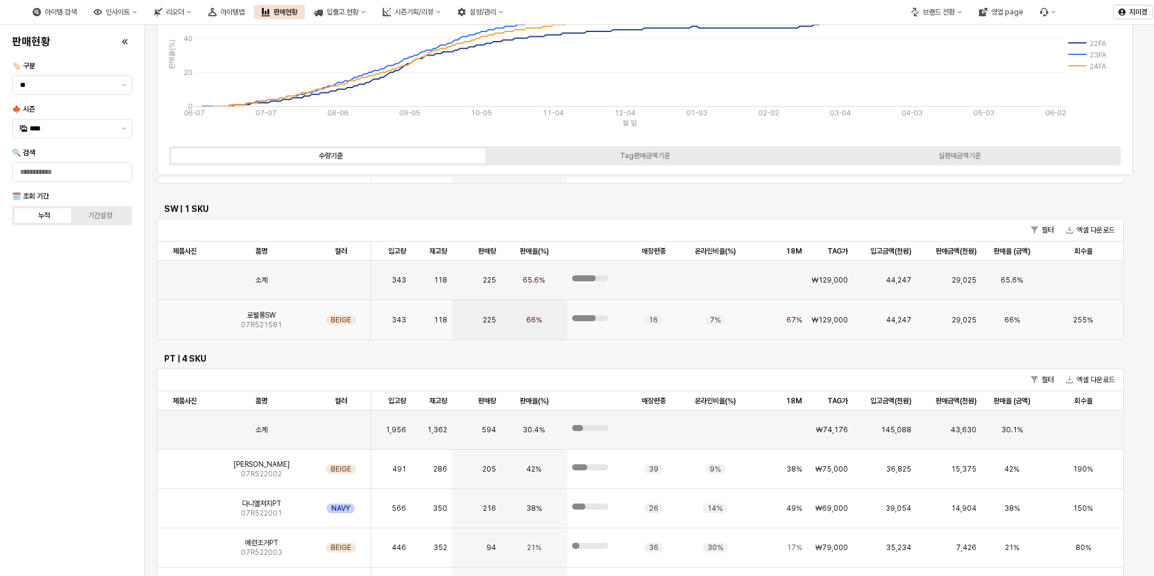
click at [185, 315] on img "App Frame" at bounding box center [185, 315] width 0 height 0
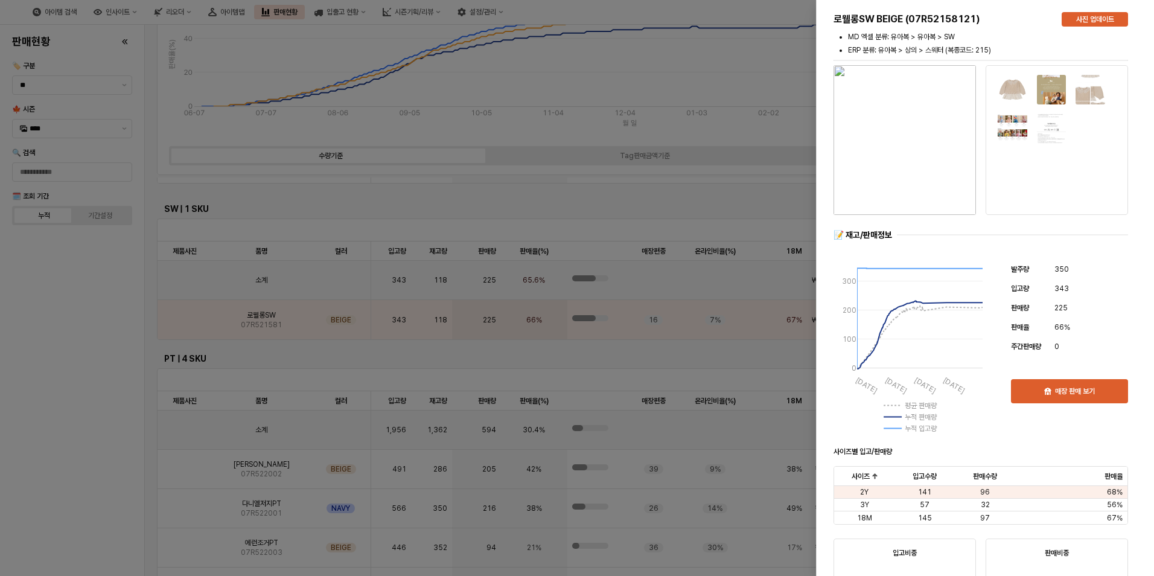
click at [929, 133] on img "button" at bounding box center [904, 140] width 142 height 150
click at [81, 320] on div at bounding box center [577, 288] width 1154 height 576
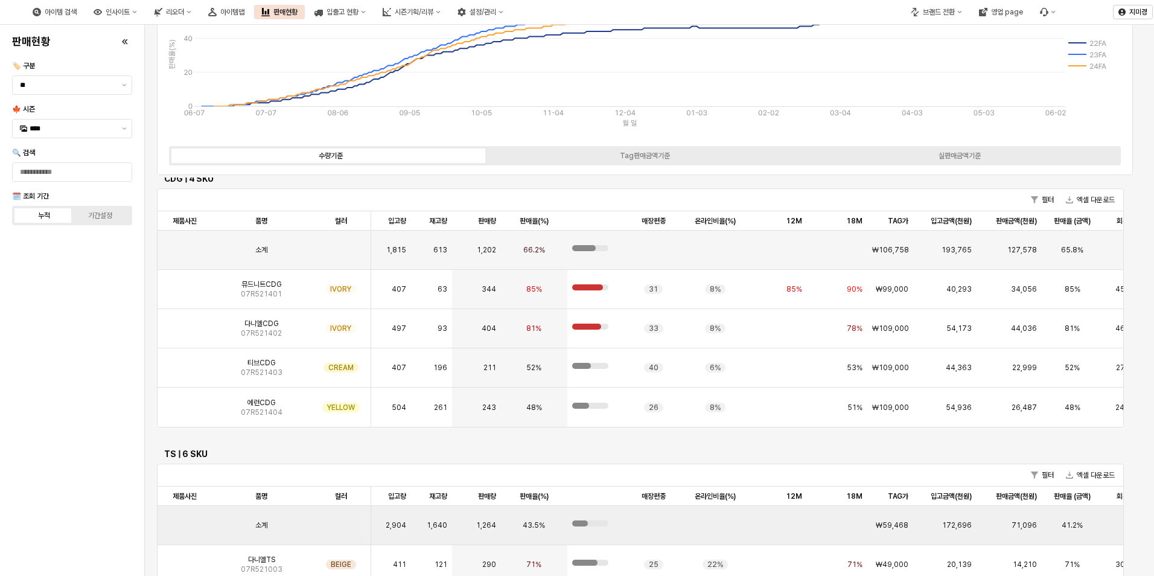
scroll to position [1086, 0]
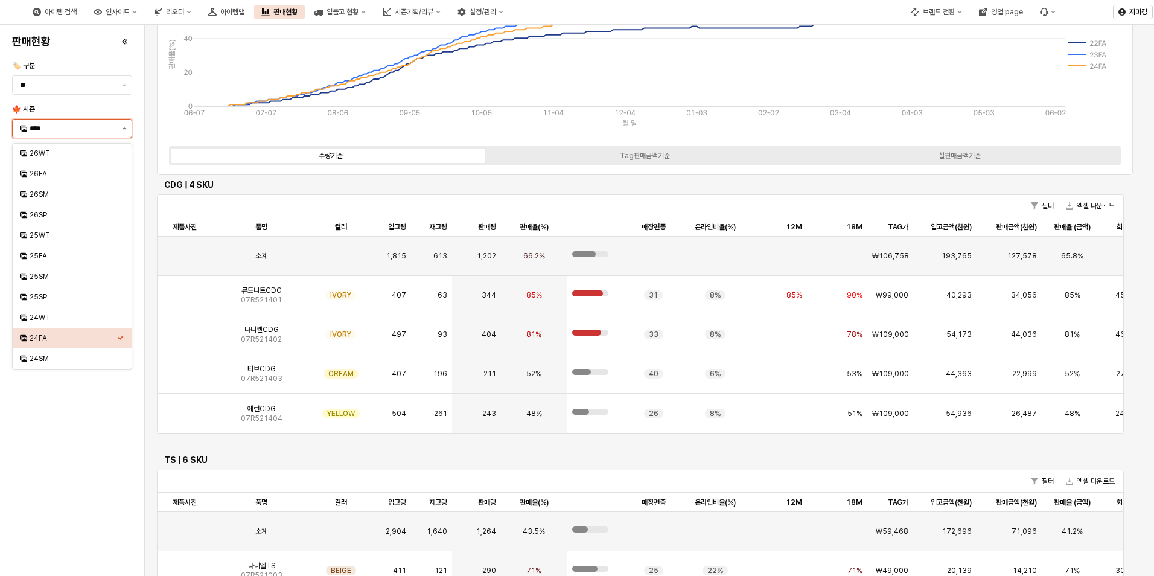
click at [126, 135] on button "제안 사항 표시" at bounding box center [124, 128] width 14 height 18
click at [78, 258] on div "25FA" at bounding box center [74, 256] width 88 height 10
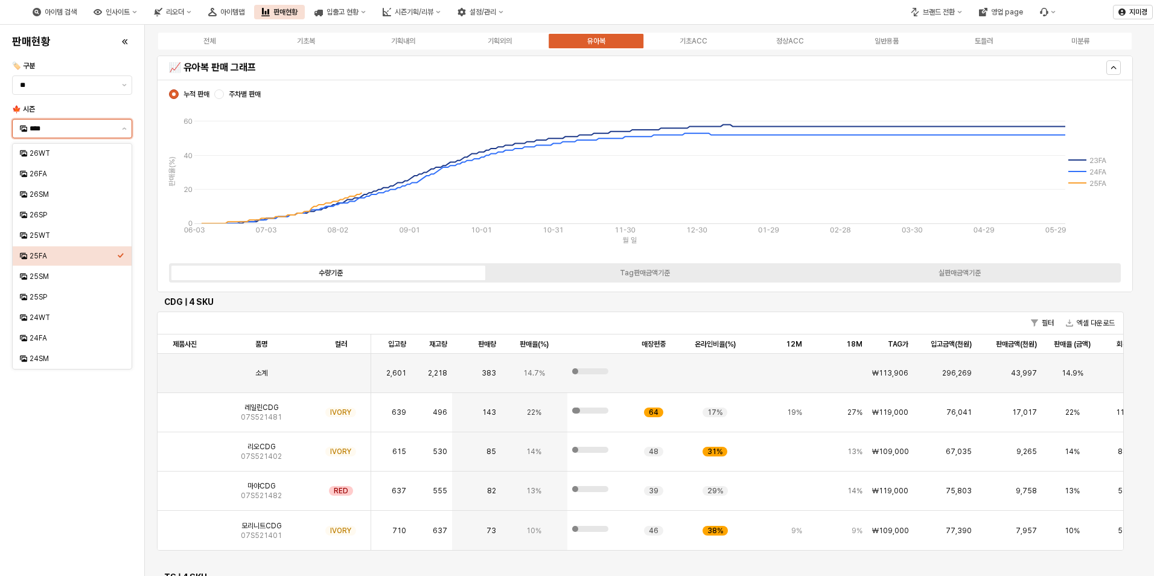
scroll to position [0, 0]
click at [403, 41] on div "기획내의" at bounding box center [403, 41] width 24 height 8
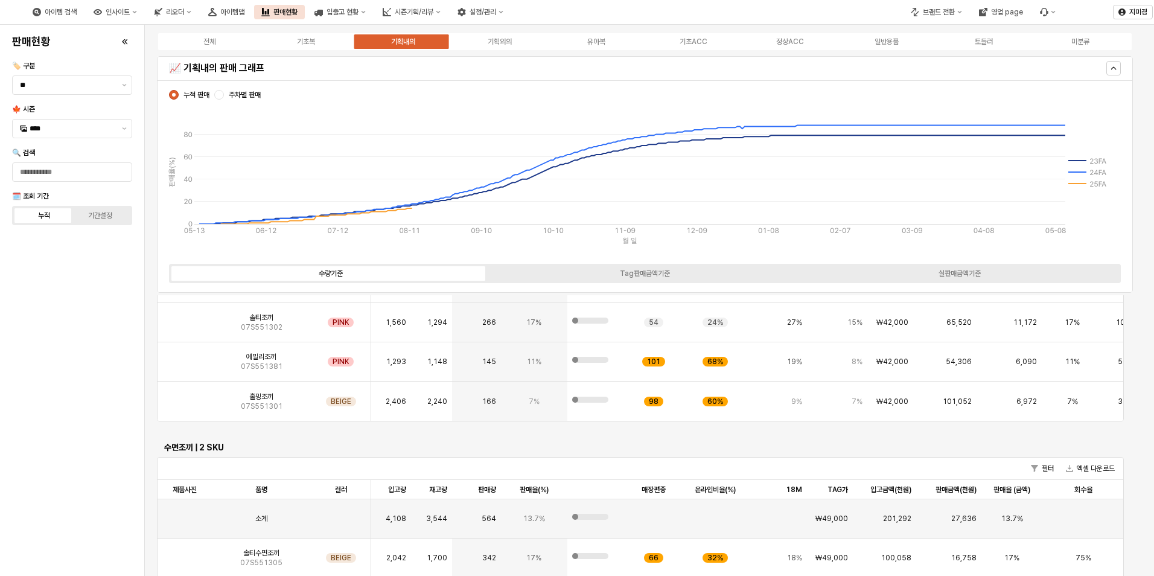
scroll to position [1081, 0]
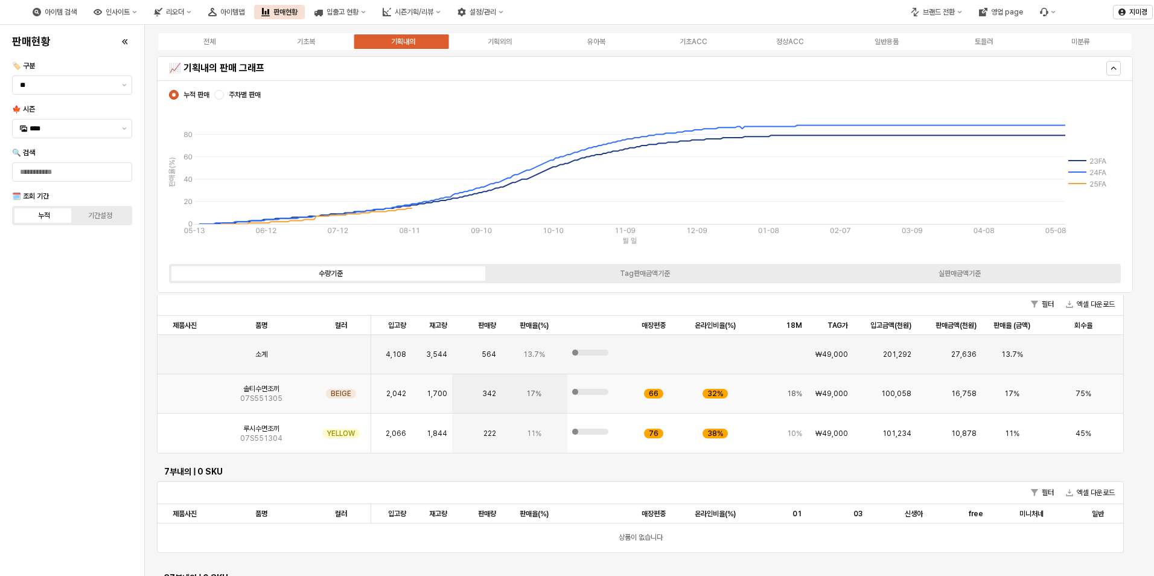
click at [185, 389] on img "App Frame" at bounding box center [185, 389] width 0 height 0
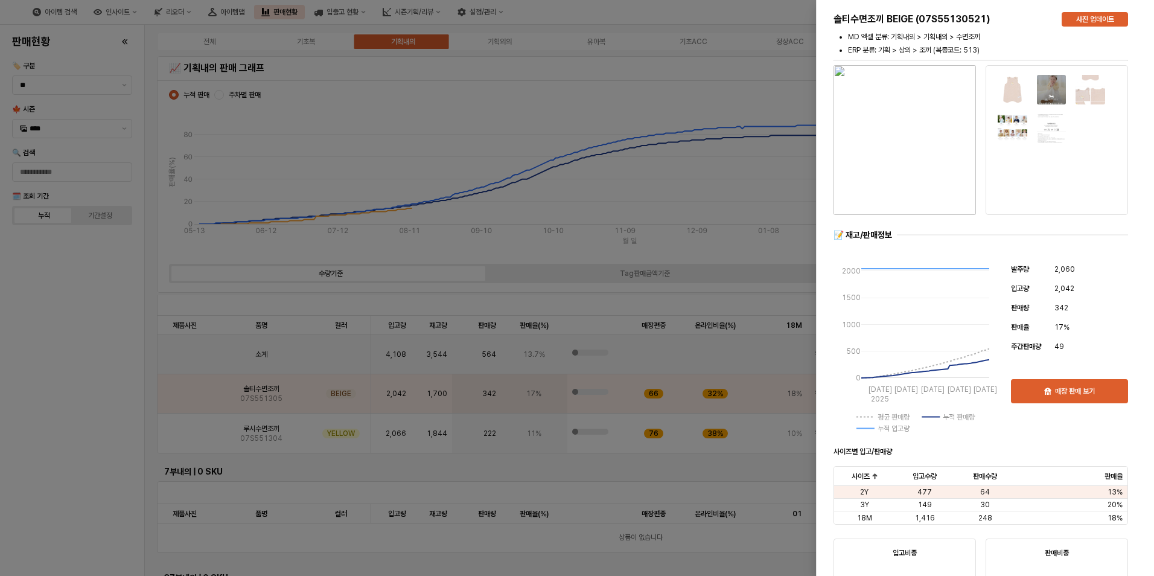
click at [922, 161] on img "button" at bounding box center [904, 140] width 142 height 150
click at [65, 429] on div at bounding box center [577, 288] width 1154 height 576
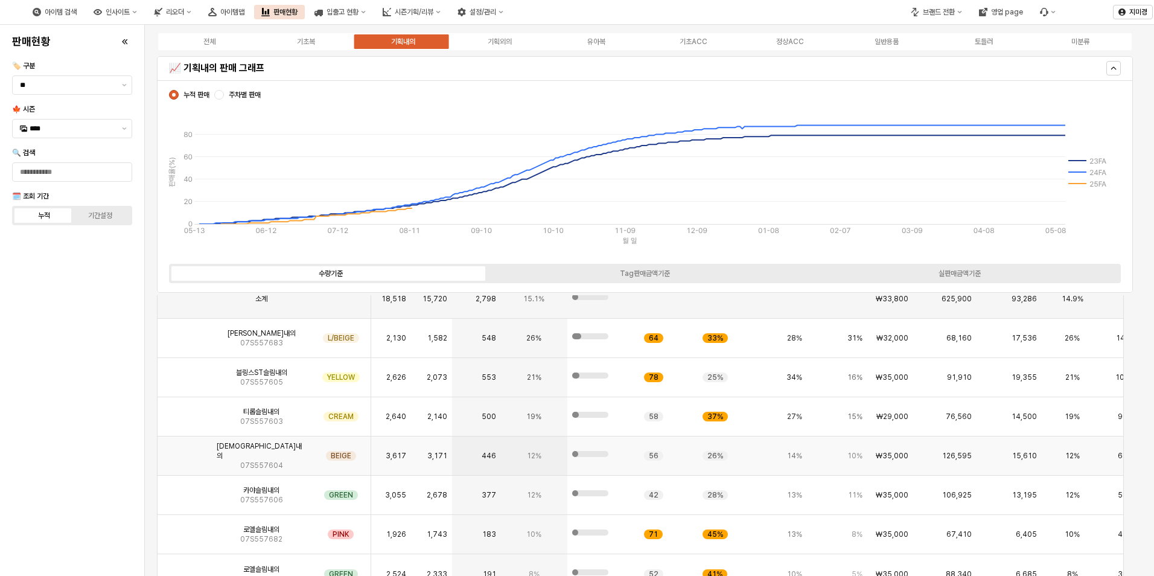
scroll to position [336, 0]
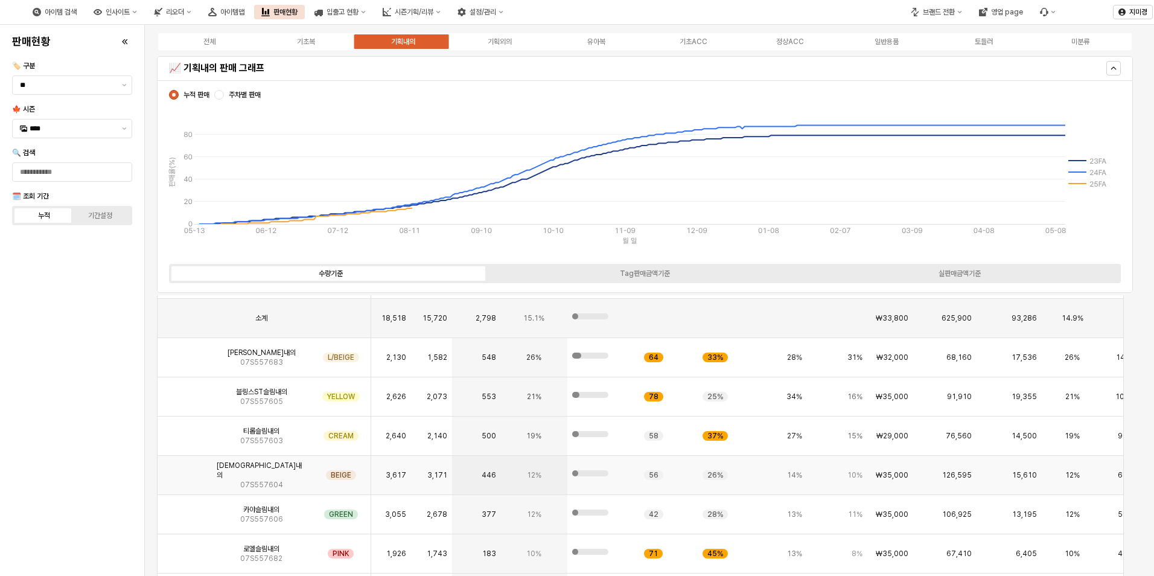
click at [185, 470] on img "App Frame" at bounding box center [185, 470] width 0 height 0
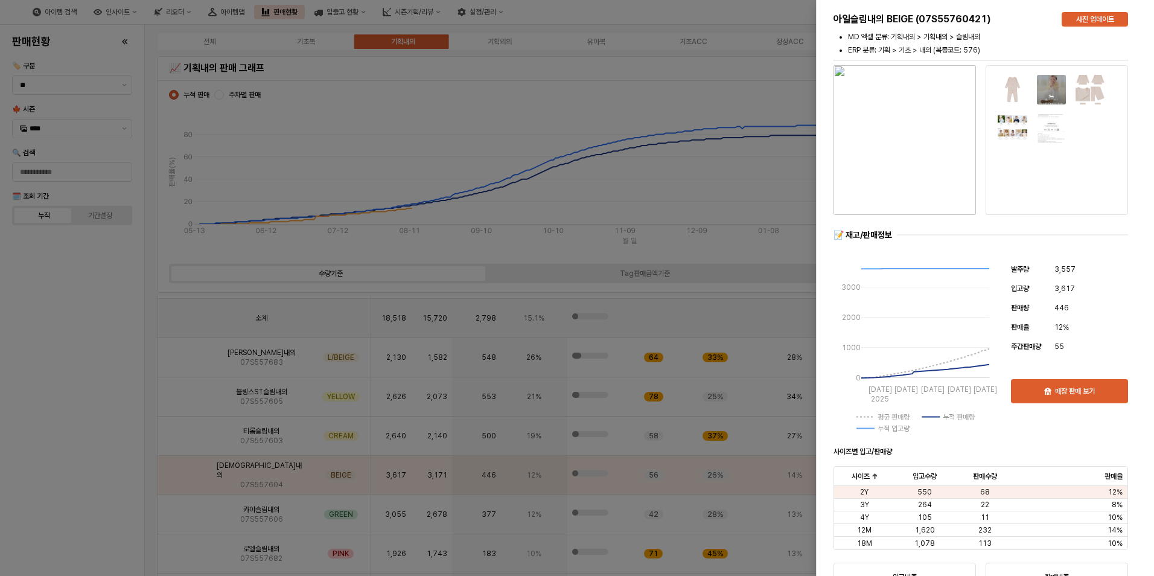
click at [109, 483] on div at bounding box center [577, 288] width 1154 height 576
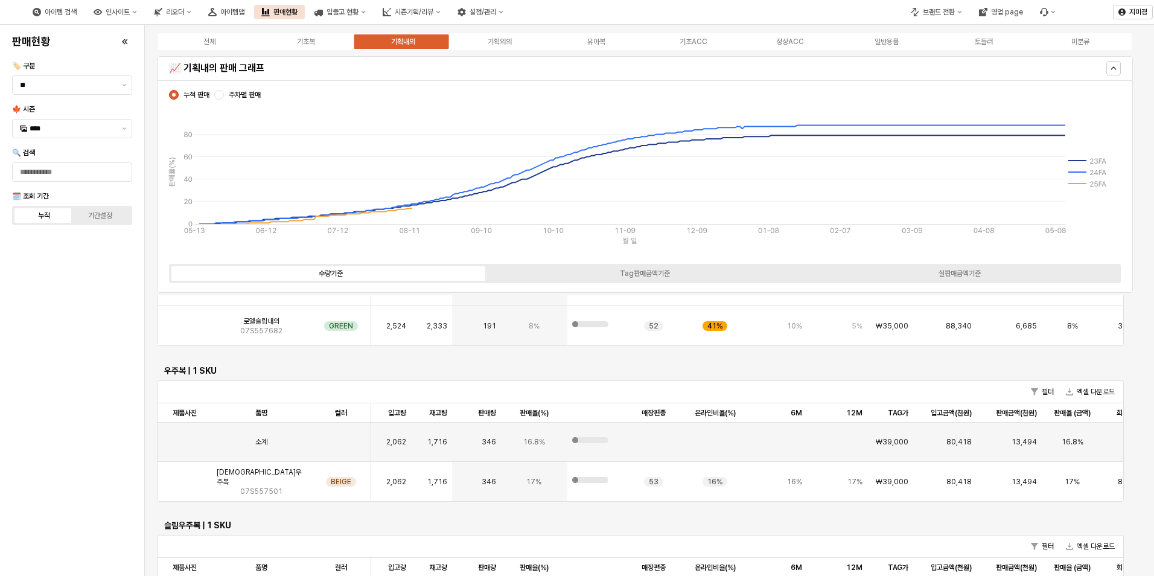
scroll to position [603, 0]
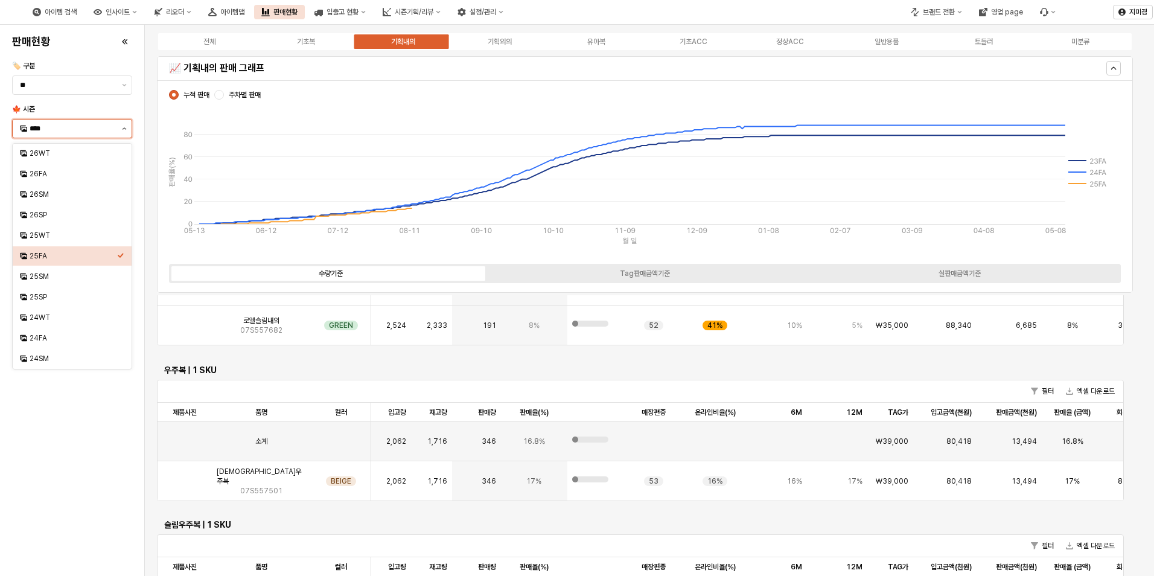
click at [121, 128] on button "제안 사항 표시" at bounding box center [124, 128] width 14 height 18
click at [67, 232] on div "25WT" at bounding box center [74, 236] width 88 height 10
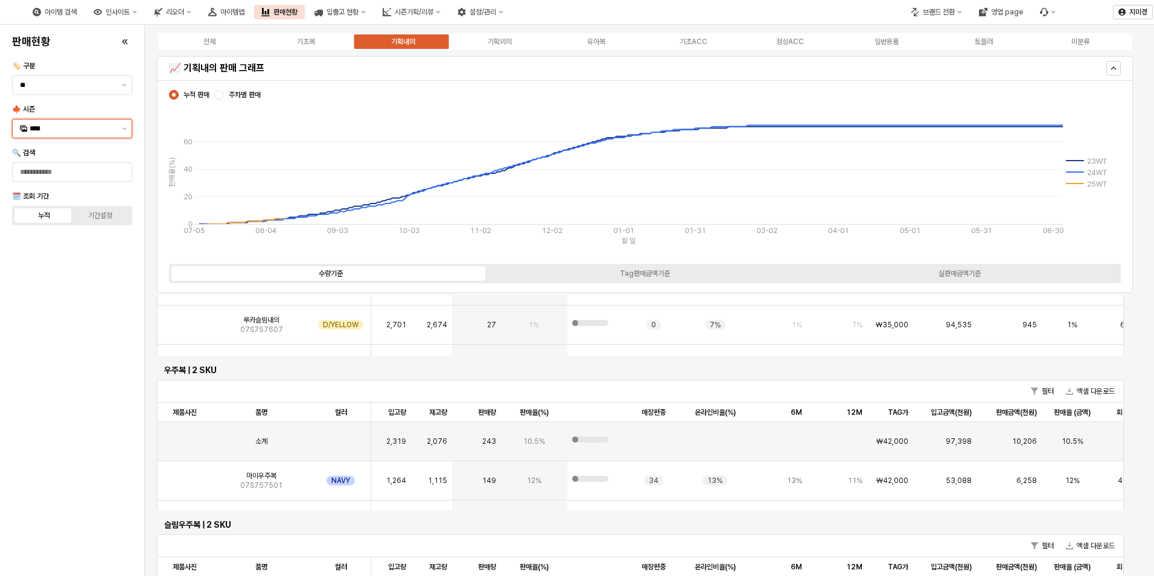
scroll to position [642, 0]
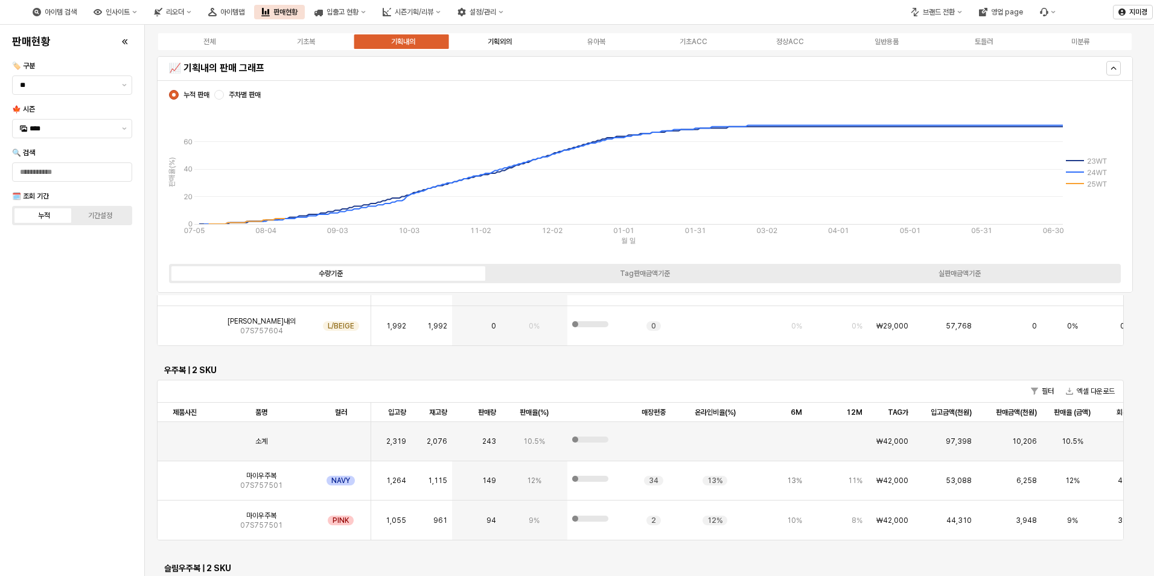
click at [513, 42] on label "기획외의" at bounding box center [499, 41] width 97 height 11
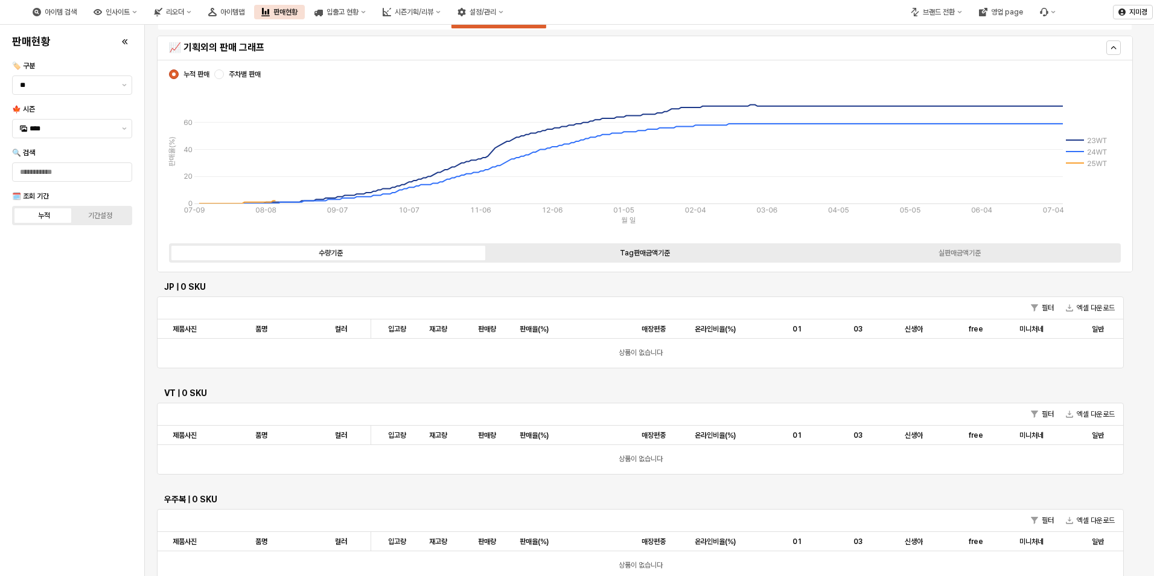
scroll to position [0, 0]
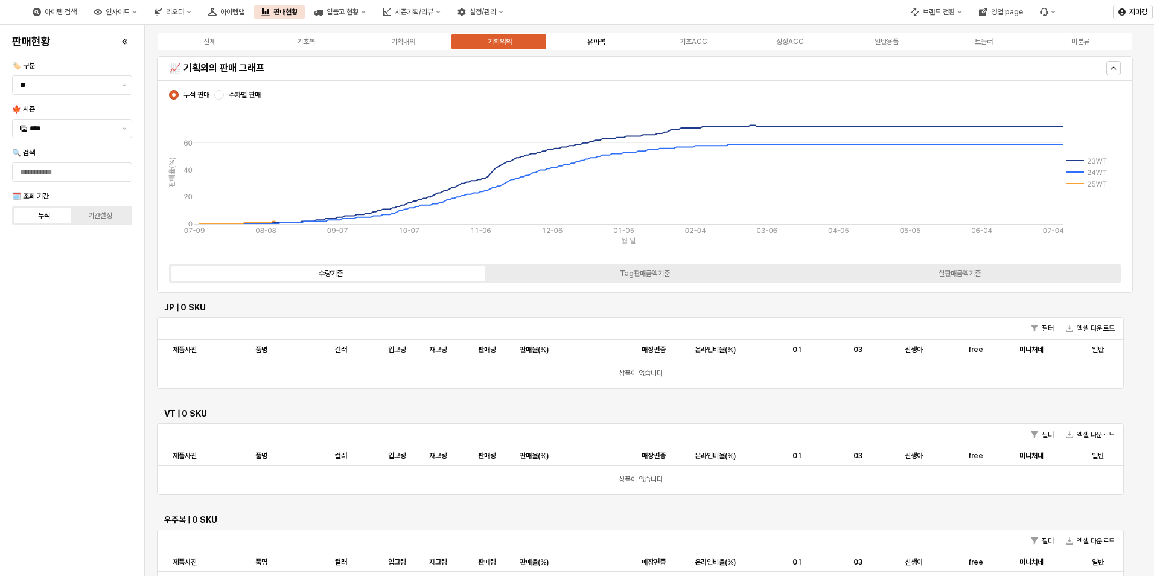
click at [606, 44] on label "유아복" at bounding box center [596, 41] width 97 height 11
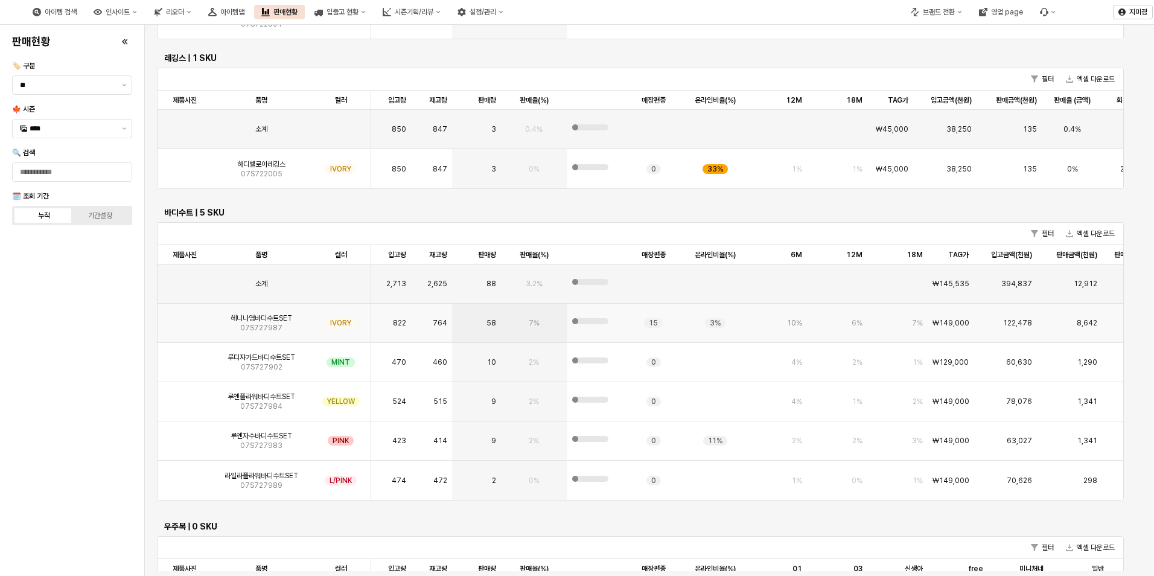
scroll to position [1147, 0]
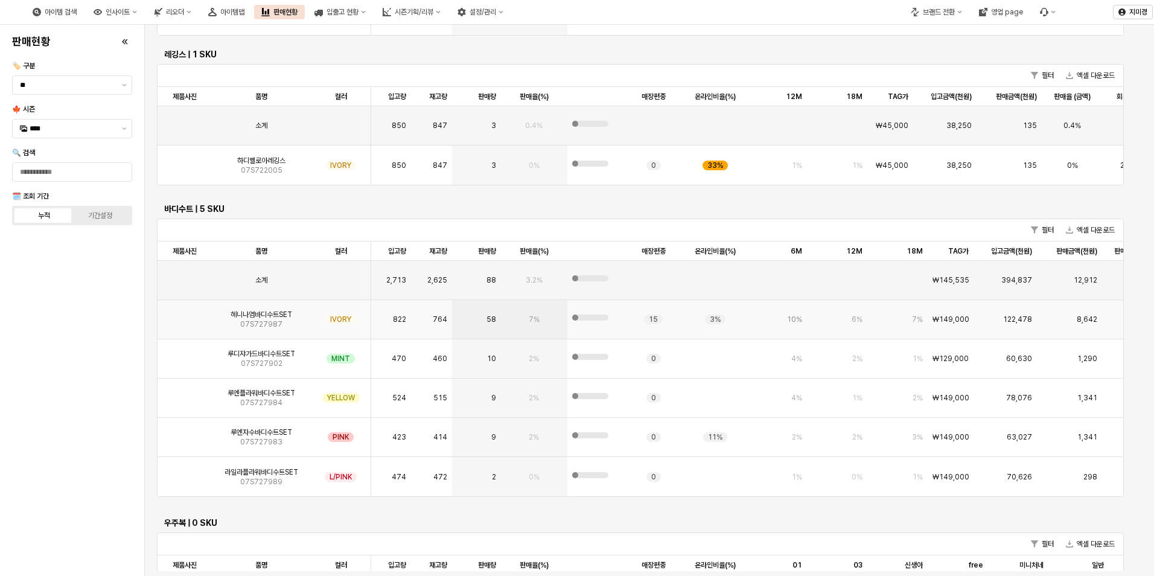
click at [185, 314] on img "App Frame" at bounding box center [185, 314] width 0 height 0
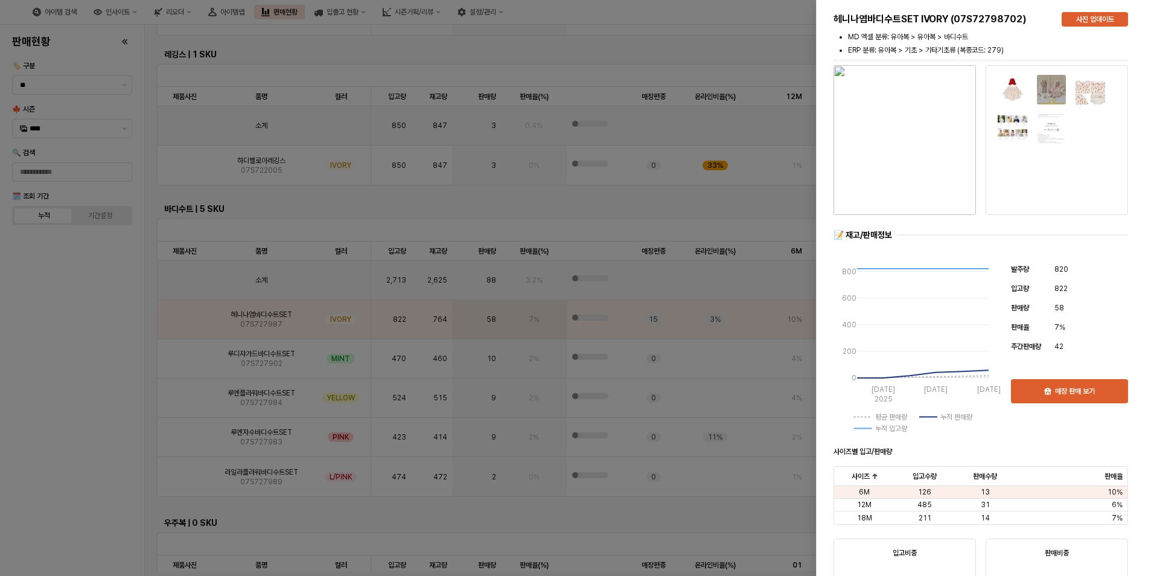
click at [77, 356] on div at bounding box center [577, 288] width 1154 height 576
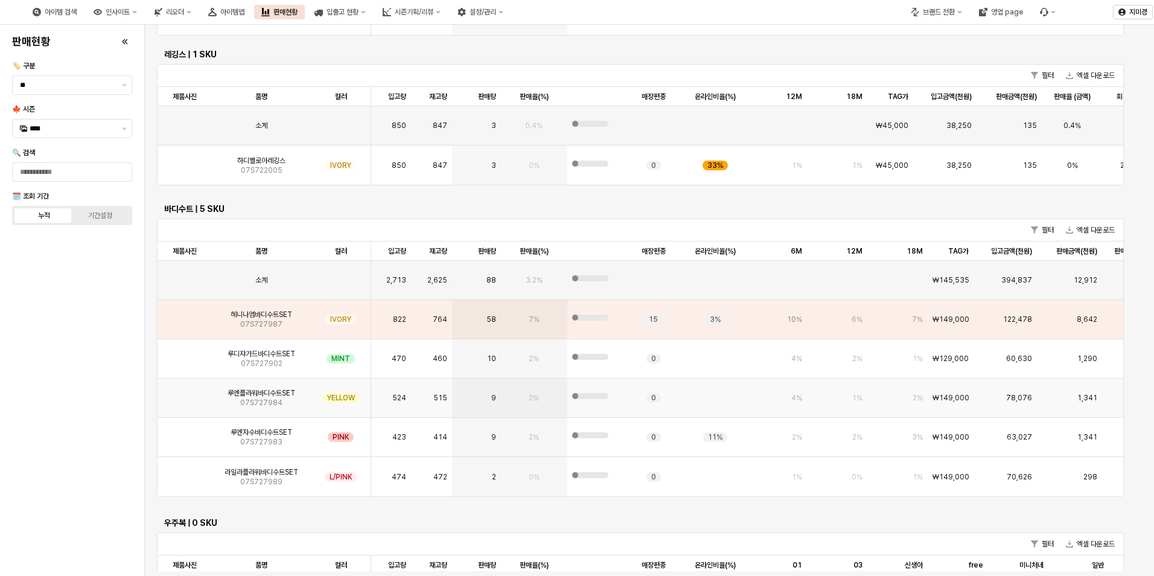
click at [185, 393] on img "App Frame" at bounding box center [185, 393] width 0 height 0
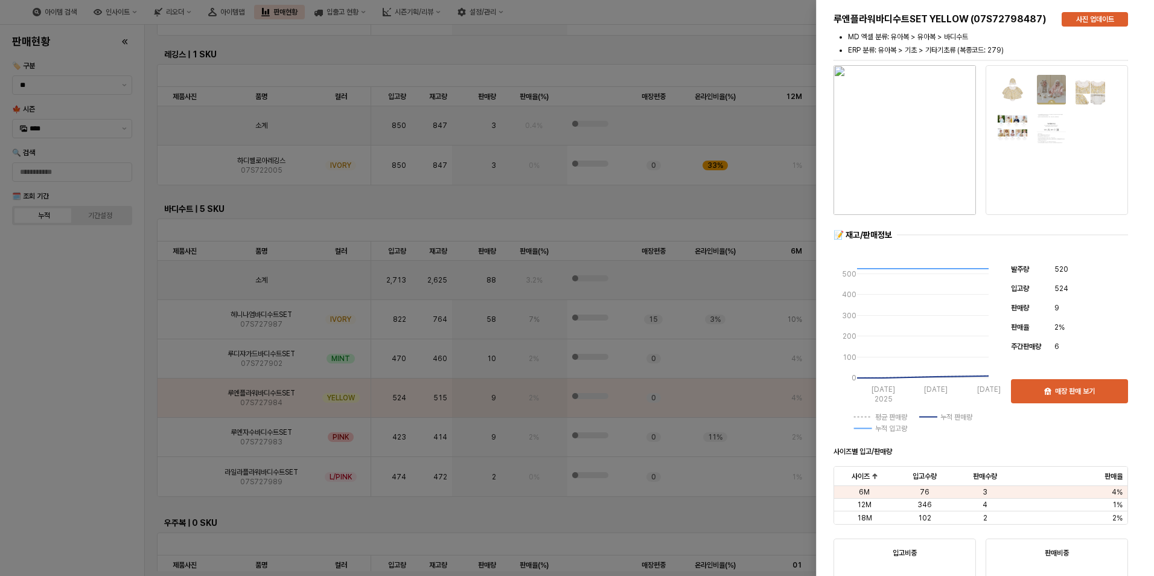
click at [84, 343] on div at bounding box center [577, 288] width 1154 height 576
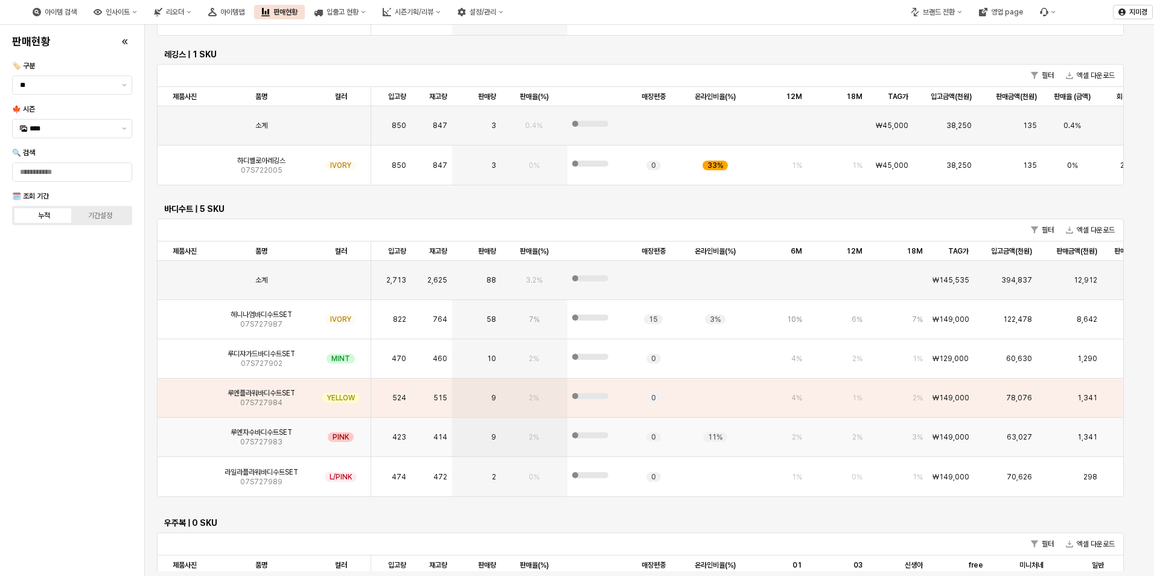
click at [185, 432] on img "App Frame" at bounding box center [185, 432] width 0 height 0
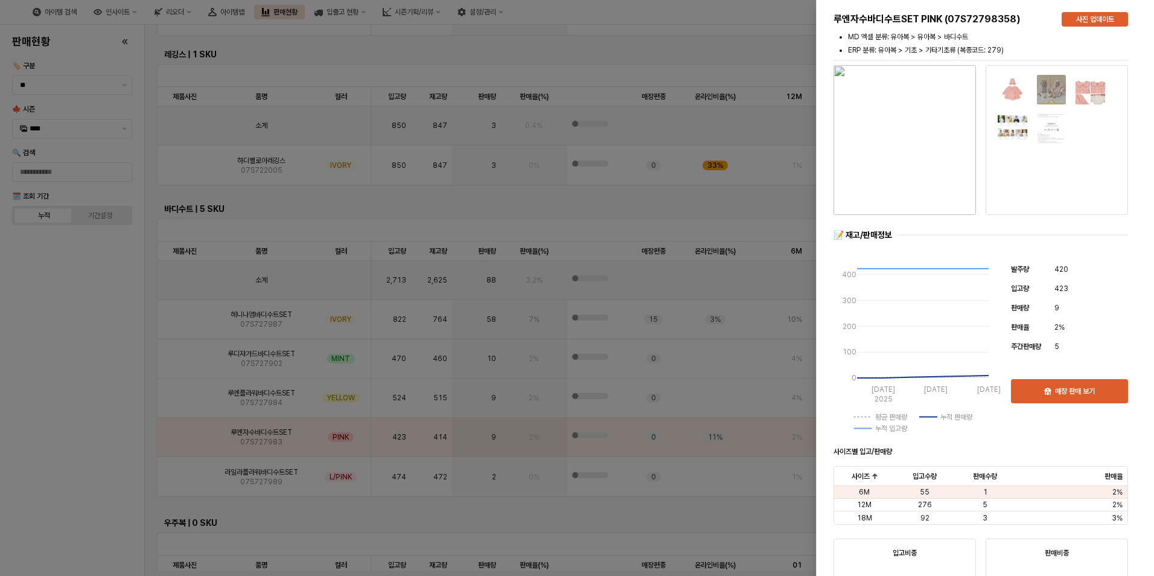
click at [110, 421] on div at bounding box center [577, 288] width 1154 height 576
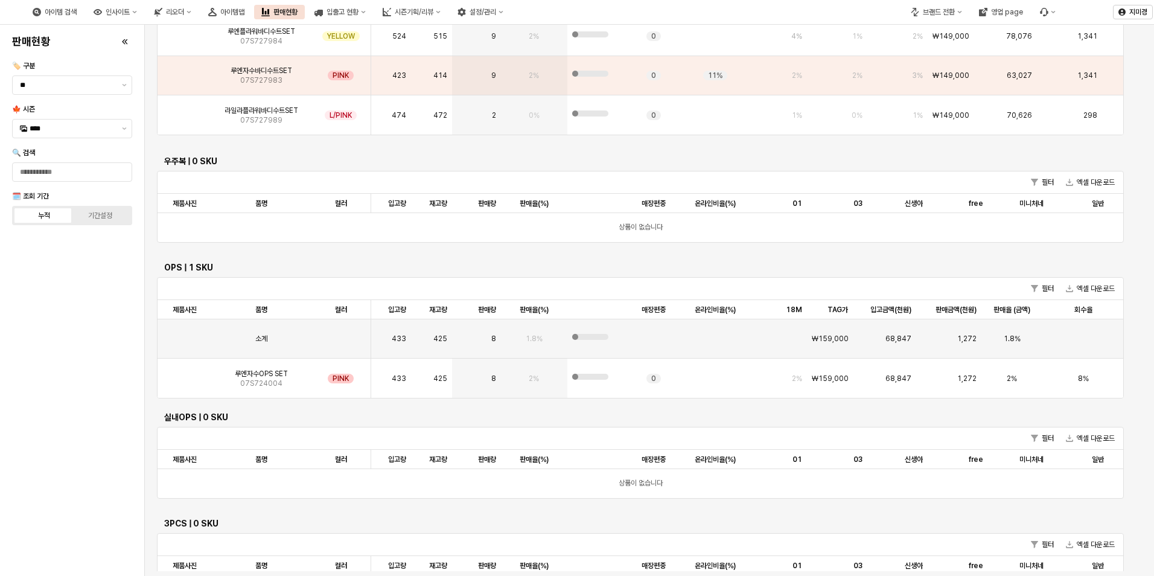
scroll to position [1509, 0]
click at [185, 373] on img "App Frame" at bounding box center [185, 373] width 0 height 0
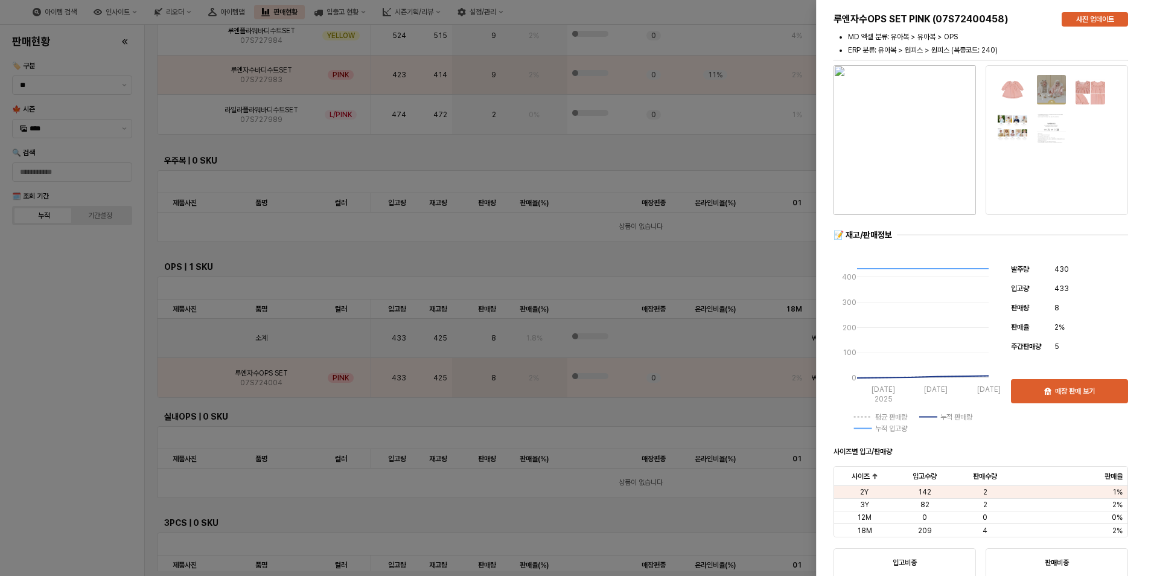
click at [78, 366] on div at bounding box center [577, 288] width 1154 height 576
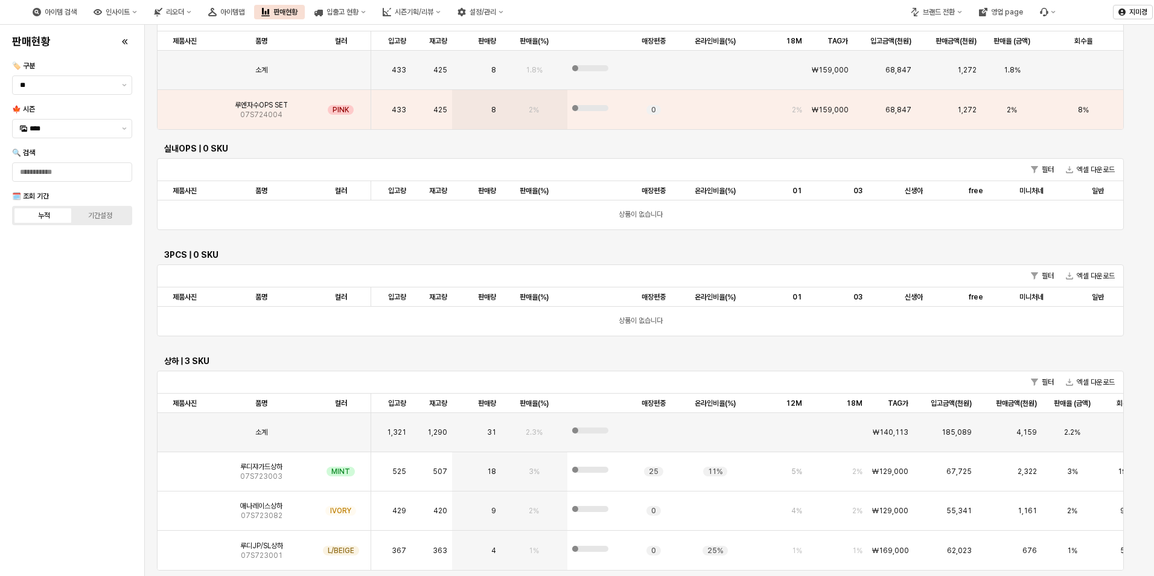
scroll to position [1791, 0]
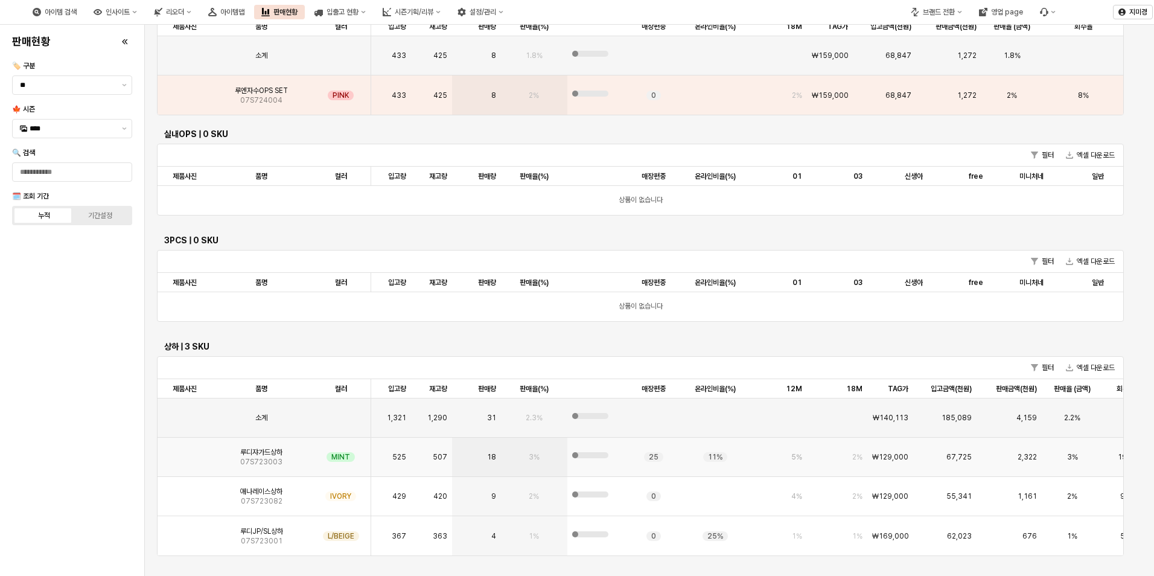
click at [185, 452] on img "App Frame" at bounding box center [185, 452] width 0 height 0
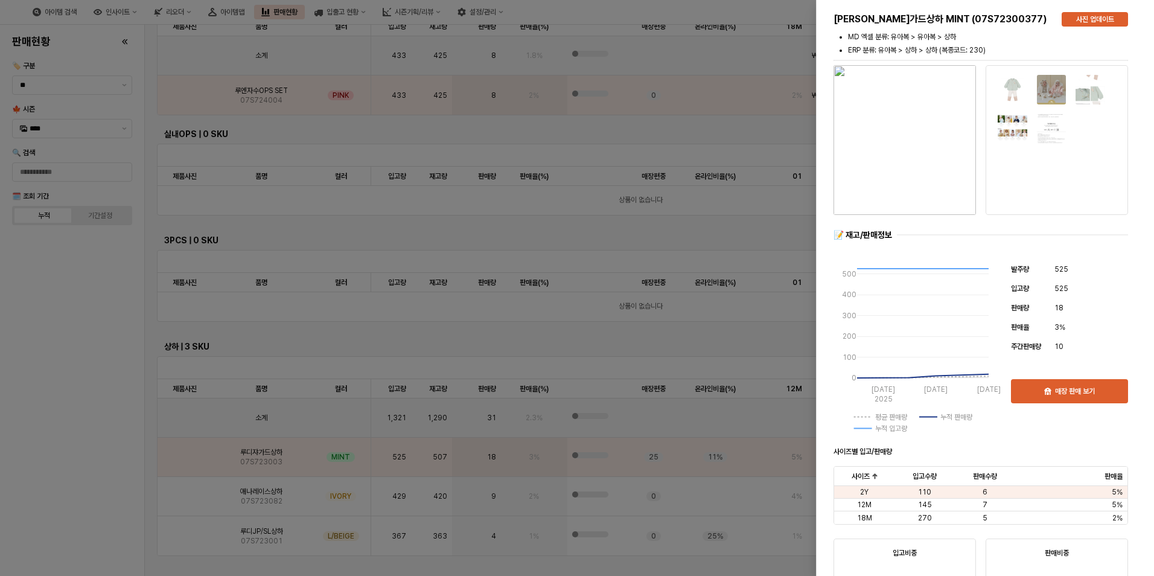
click at [86, 459] on div at bounding box center [577, 288] width 1154 height 576
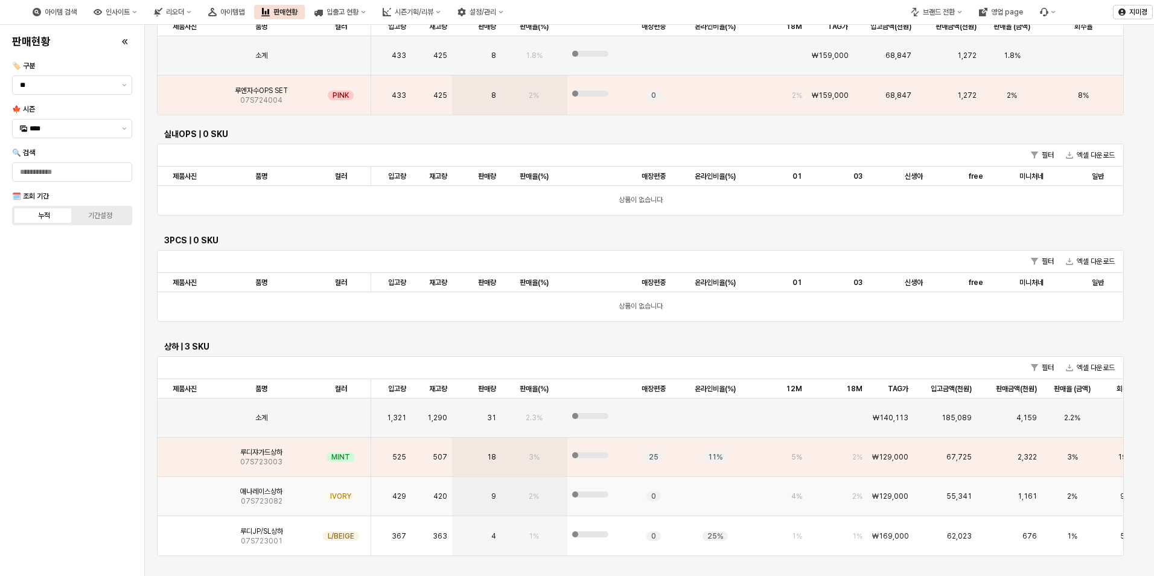
click at [185, 491] on img "App Frame" at bounding box center [185, 491] width 0 height 0
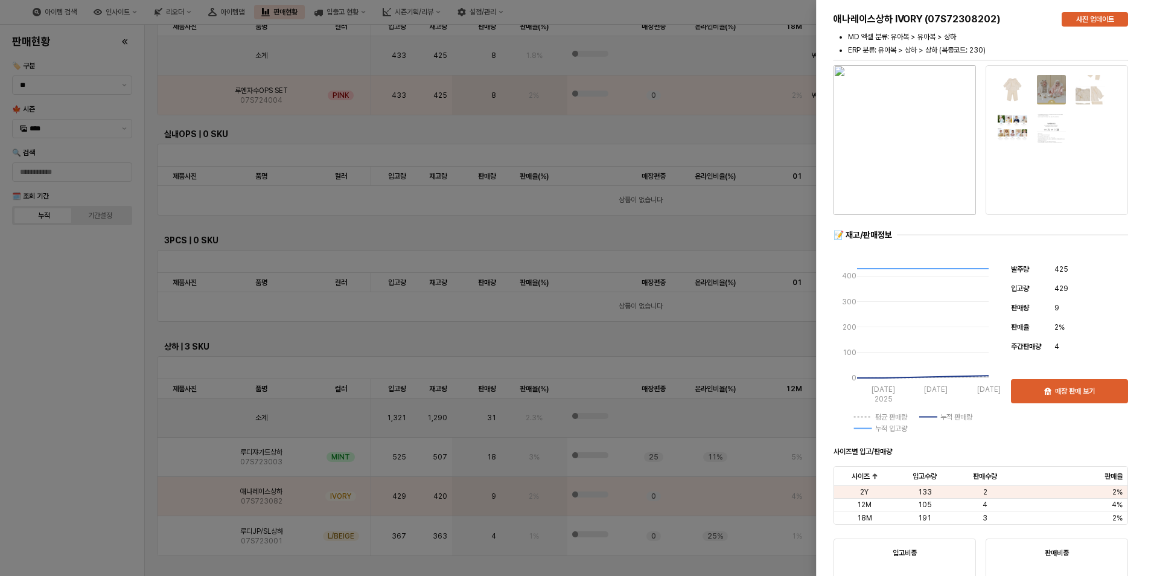
click at [90, 479] on div at bounding box center [577, 288] width 1154 height 576
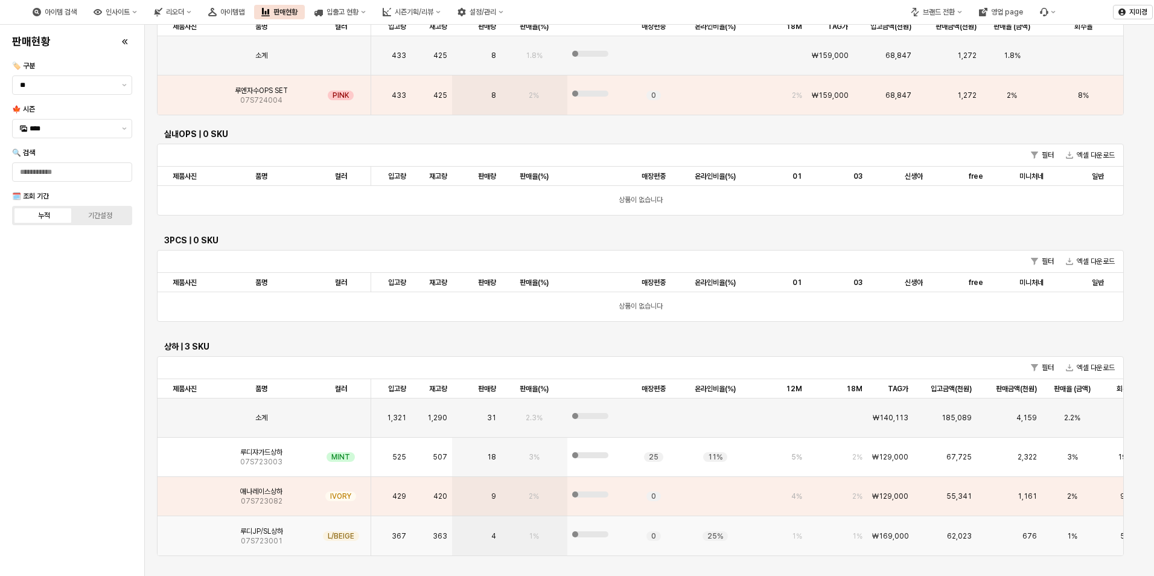
click at [185, 531] on img "App Frame" at bounding box center [185, 531] width 0 height 0
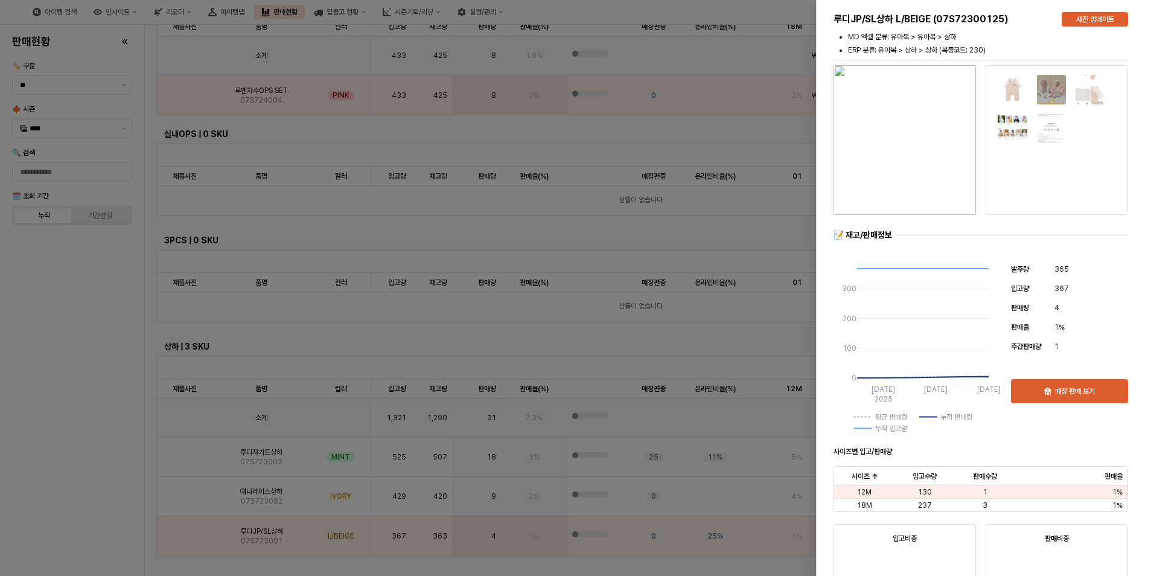
click at [94, 481] on div at bounding box center [577, 288] width 1154 height 576
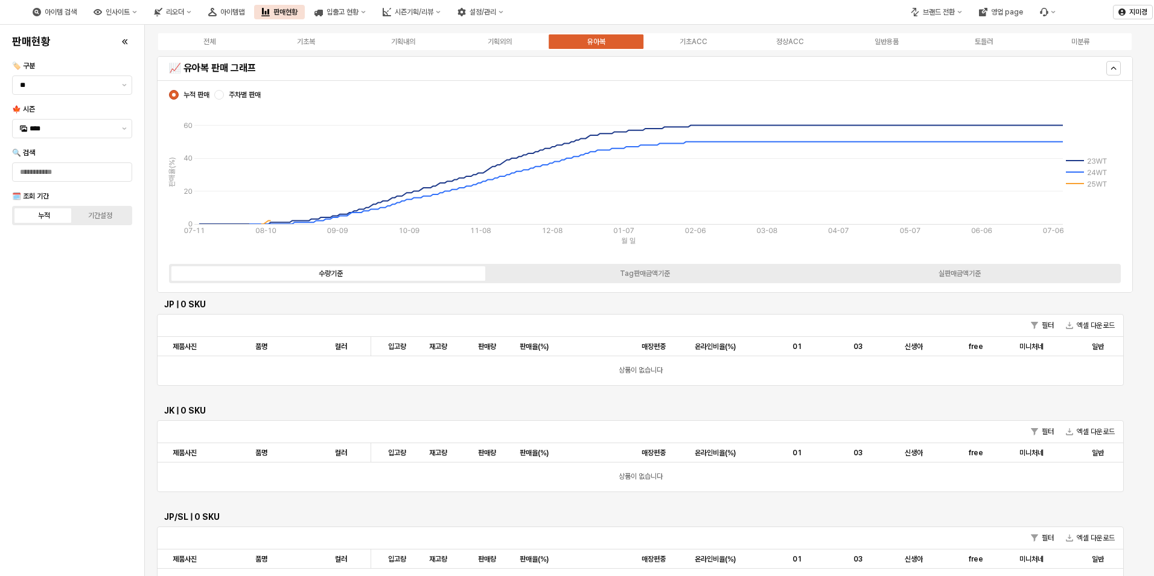
scroll to position [0, 0]
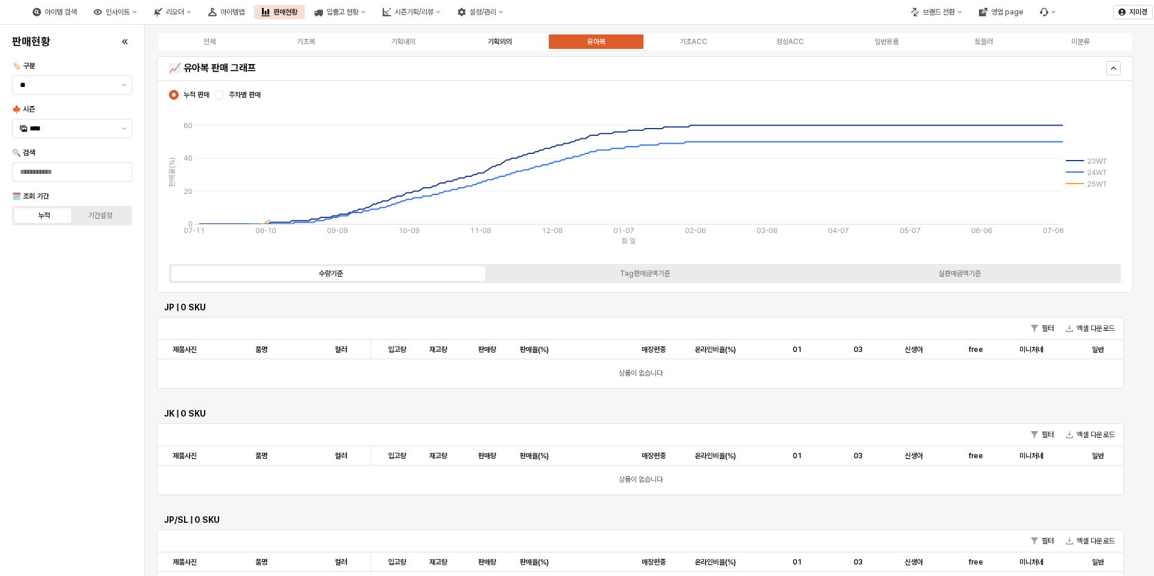
click at [500, 42] on div "기획외의" at bounding box center [500, 41] width 24 height 8
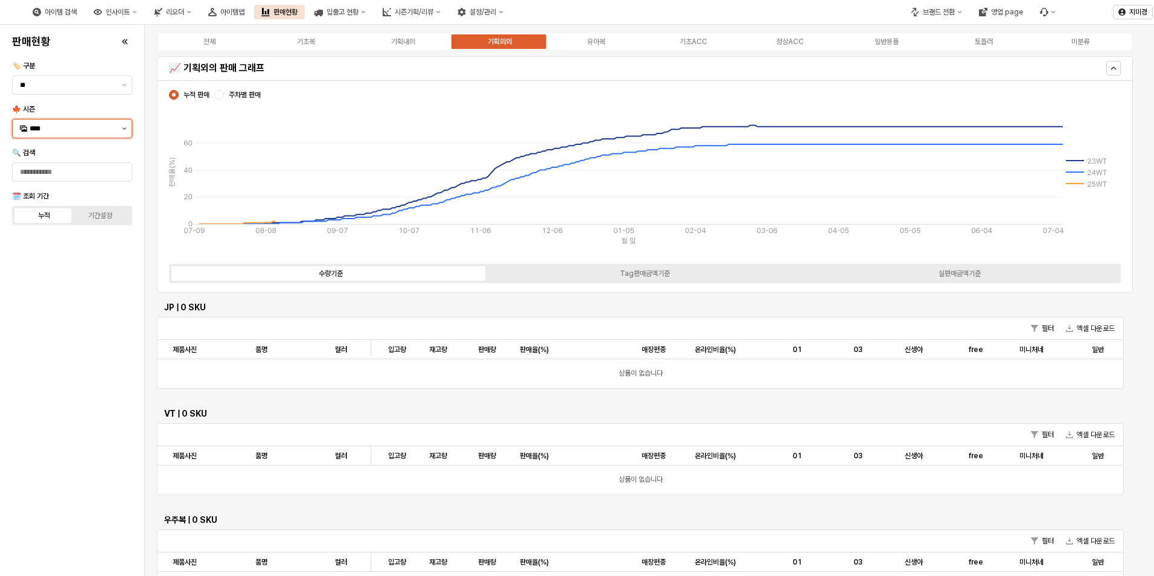
click at [123, 132] on button "제안 사항 표시" at bounding box center [124, 128] width 14 height 18
click at [64, 259] on div "25FA" at bounding box center [74, 256] width 88 height 10
type input "****"
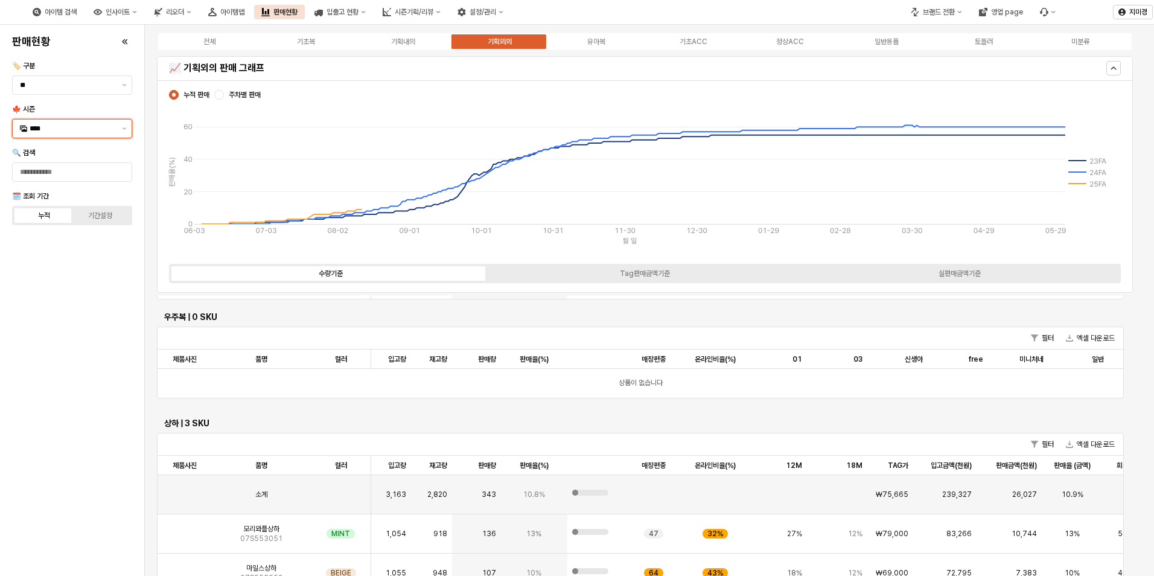
scroll to position [664, 0]
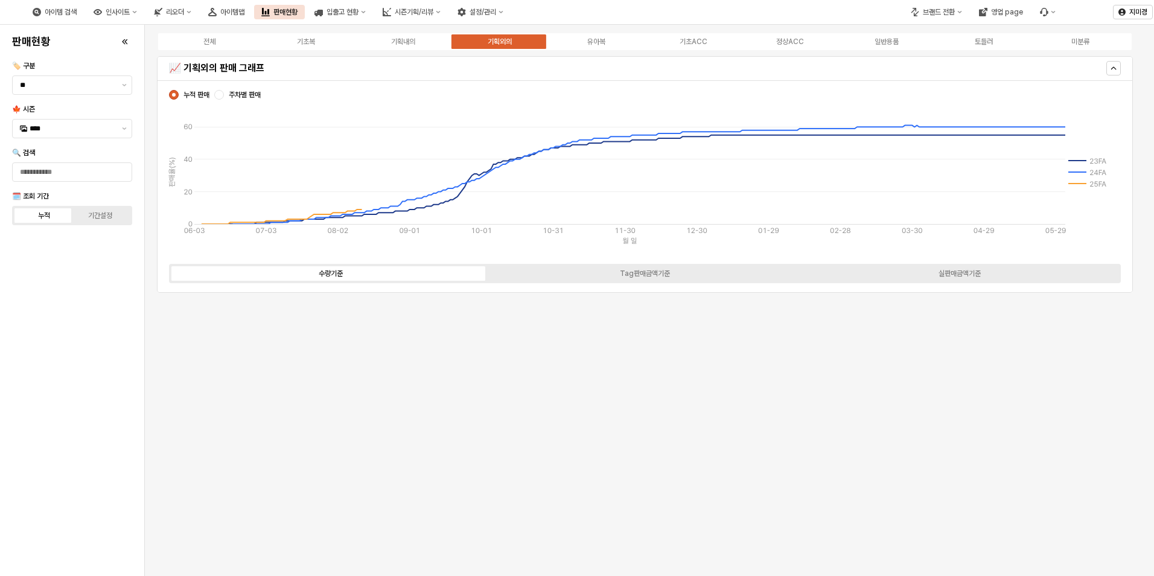
scroll to position [664, 0]
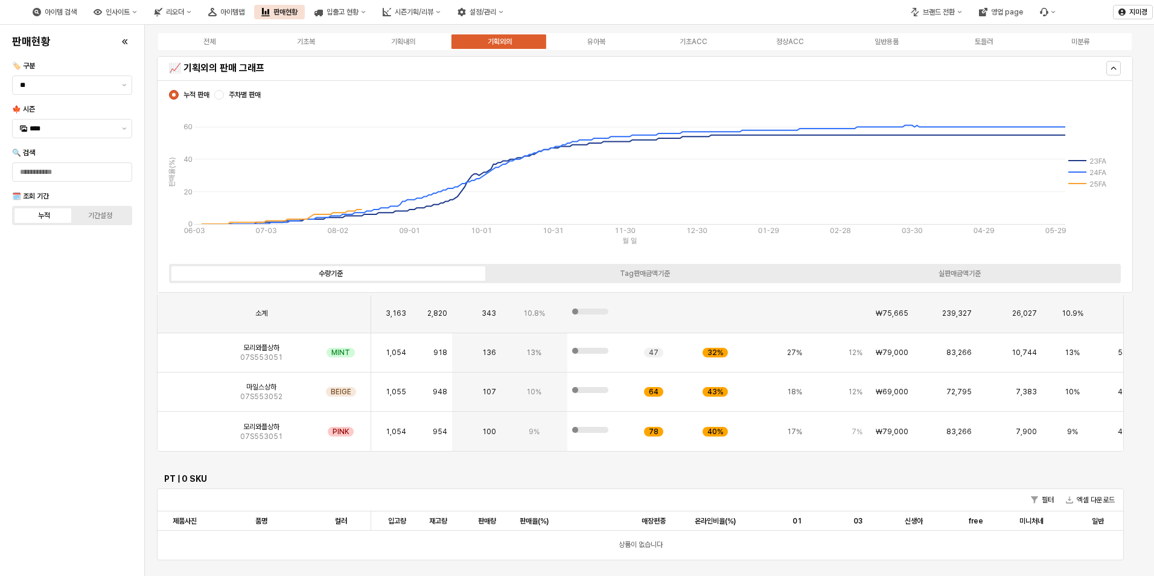
click at [86, 347] on body "Skip to main content 아이템 검색 인사이트 리오더 아이템맵 판매현황 입출고 현황 시즌기획/리뷰 설정/관리 브랜드 전환 영업 p…" at bounding box center [577, 288] width 1154 height 576
